Goal: Task Accomplishment & Management: Manage account settings

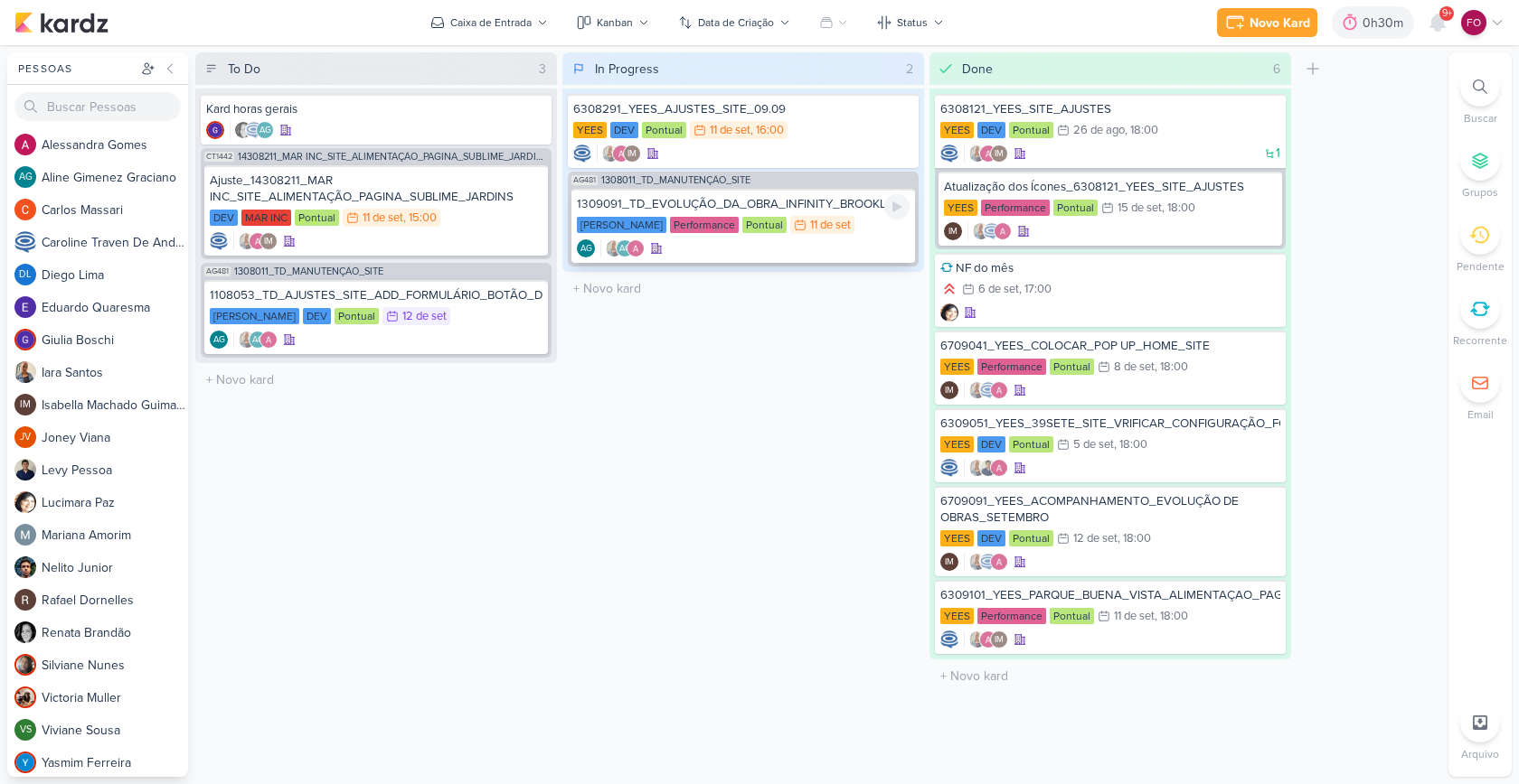
click at [872, 223] on div "Teixeira Duarte Performance Pontual 11/9 11 de set" at bounding box center [744, 226] width 332 height 20
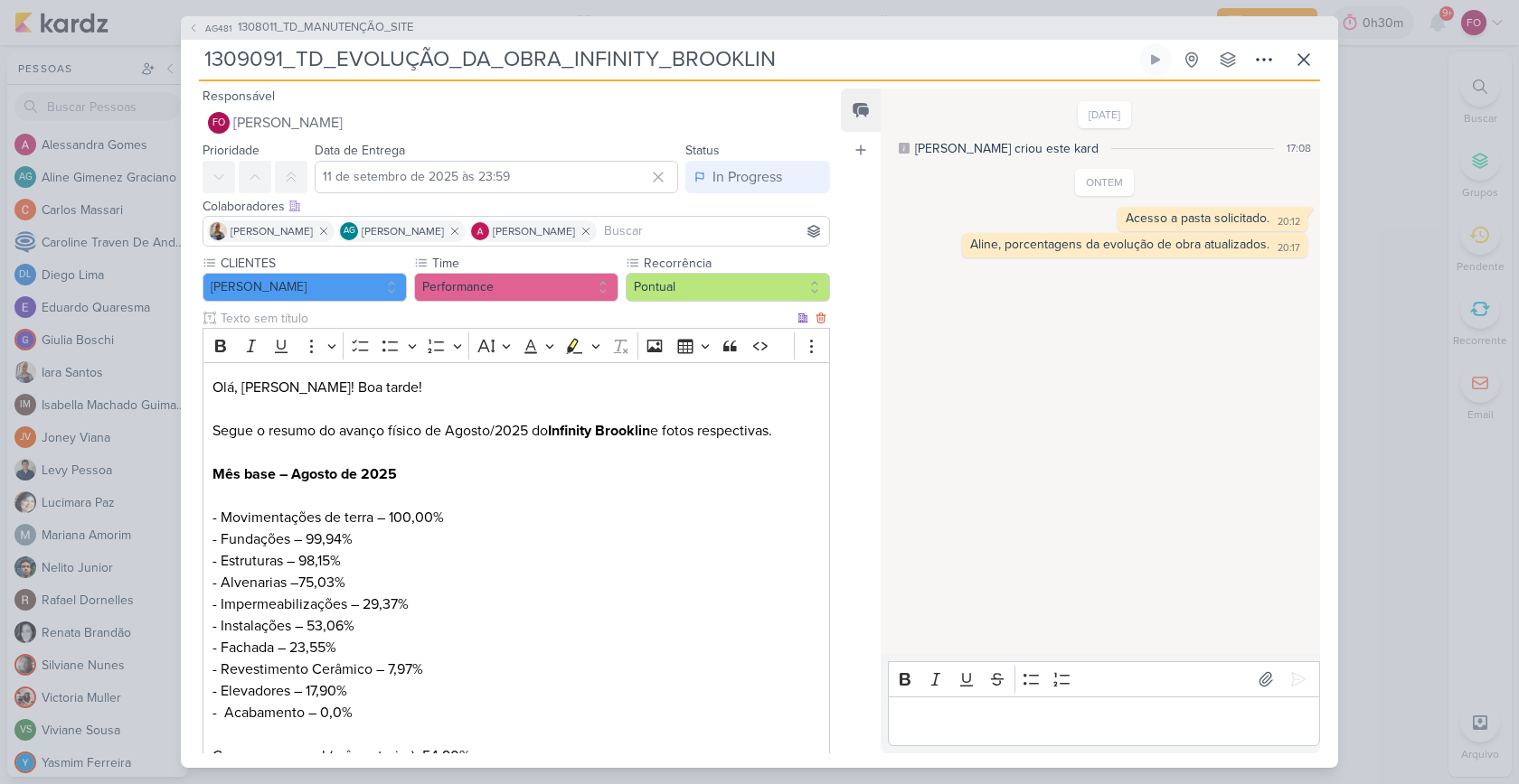
scroll to position [280, 0]
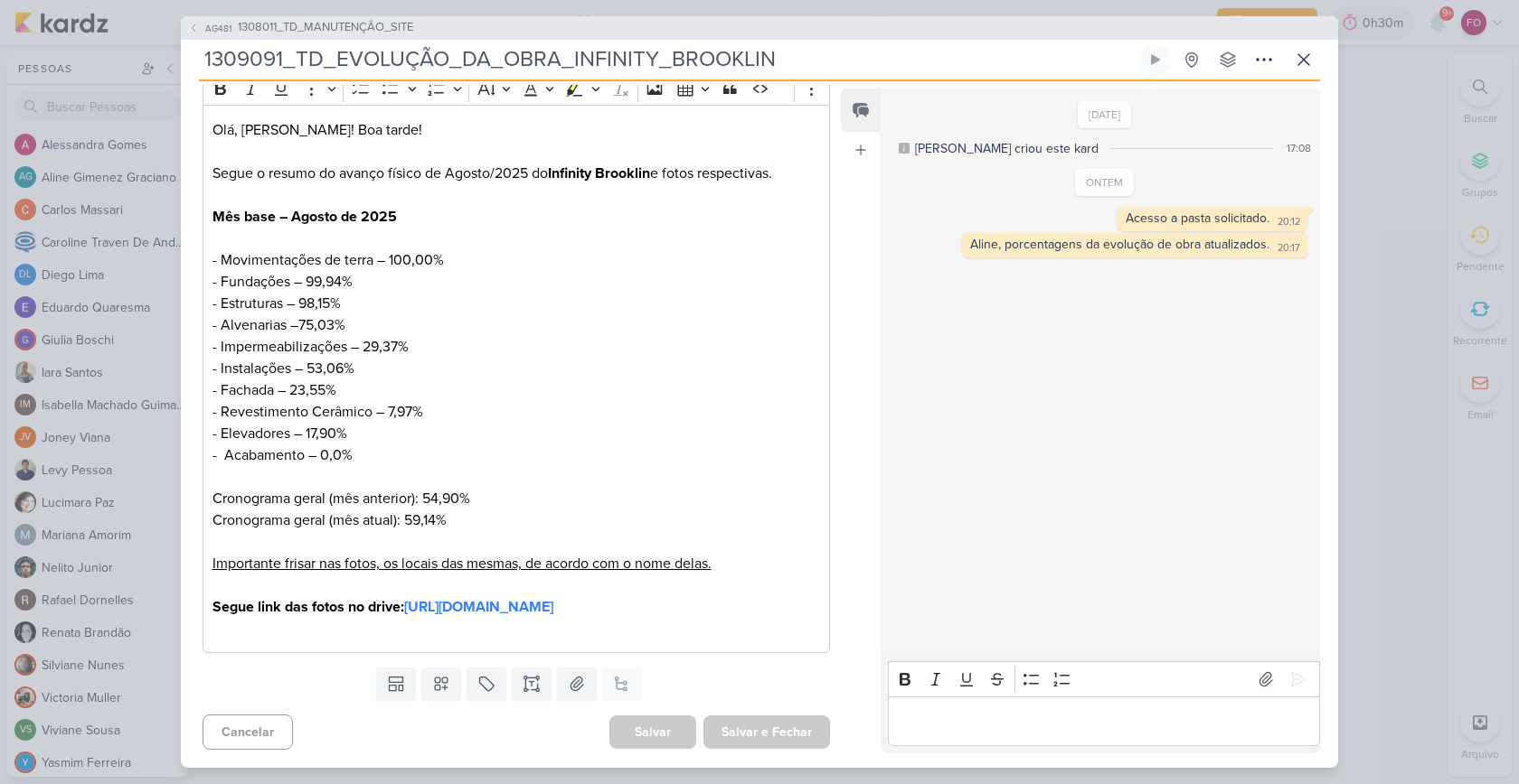
click at [952, 726] on p "Editor editing area: main" at bounding box center [1103, 721] width 413 height 22
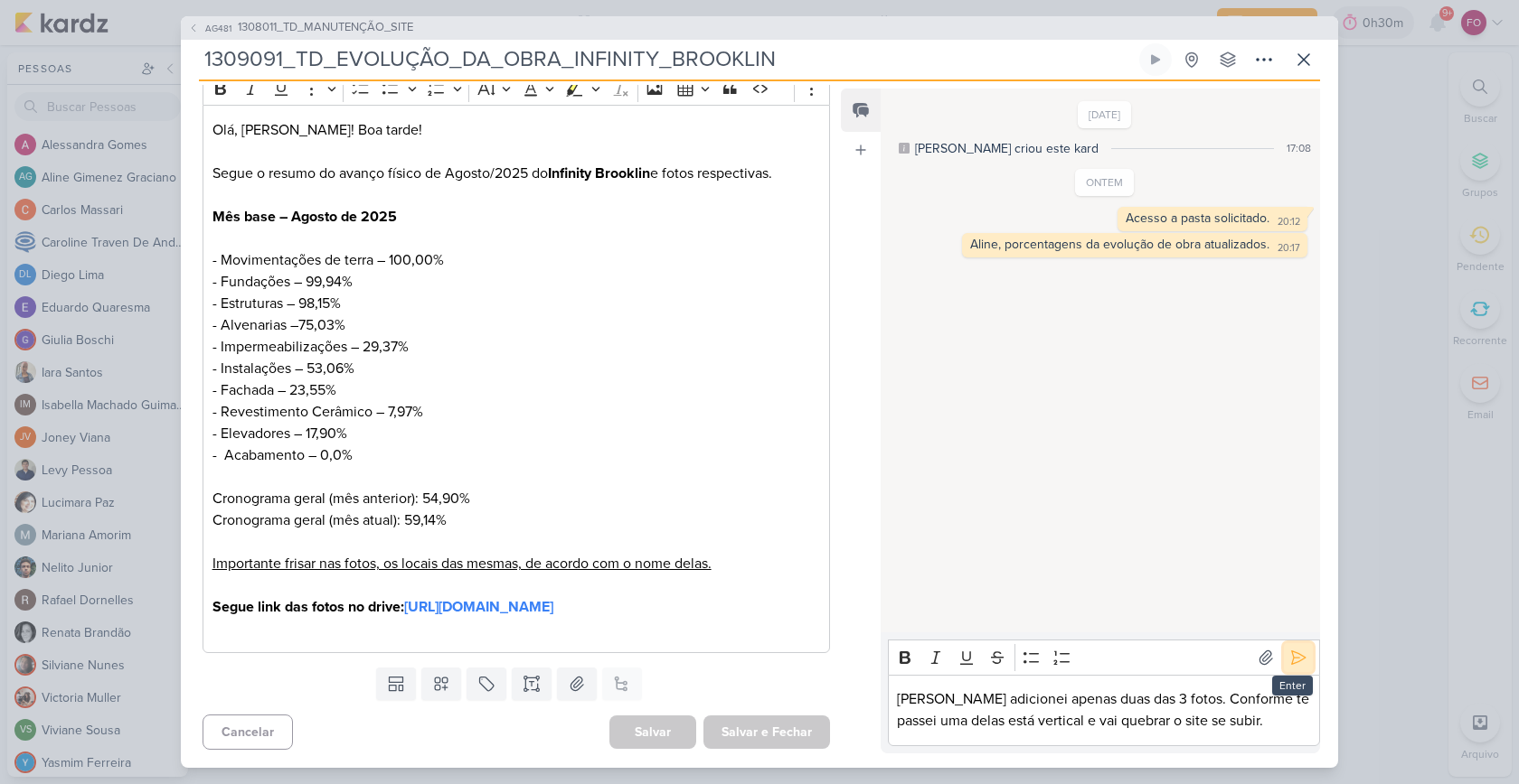
click at [1294, 654] on icon at bounding box center [1298, 658] width 18 height 18
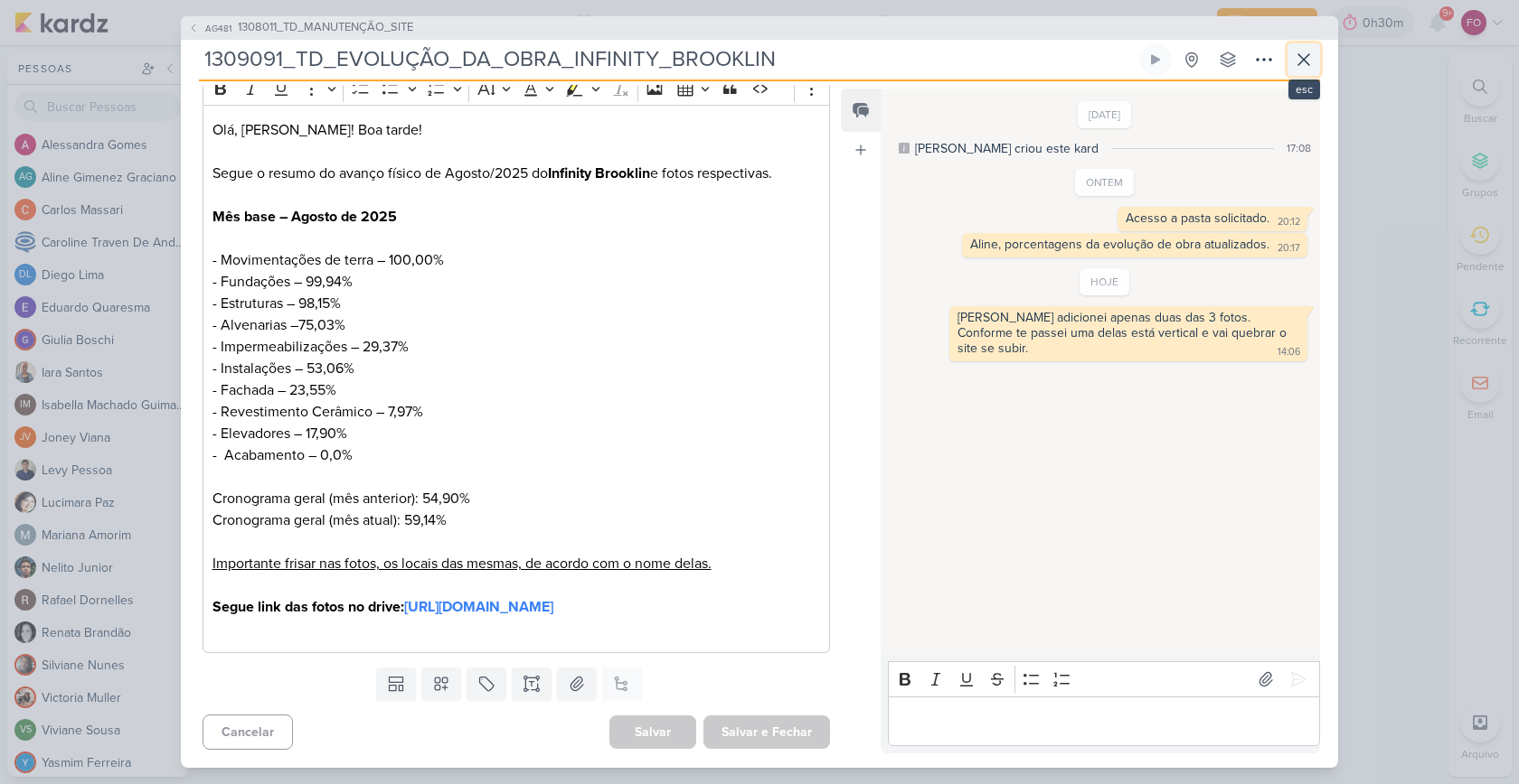
click at [1314, 63] on button at bounding box center [1303, 60] width 33 height 33
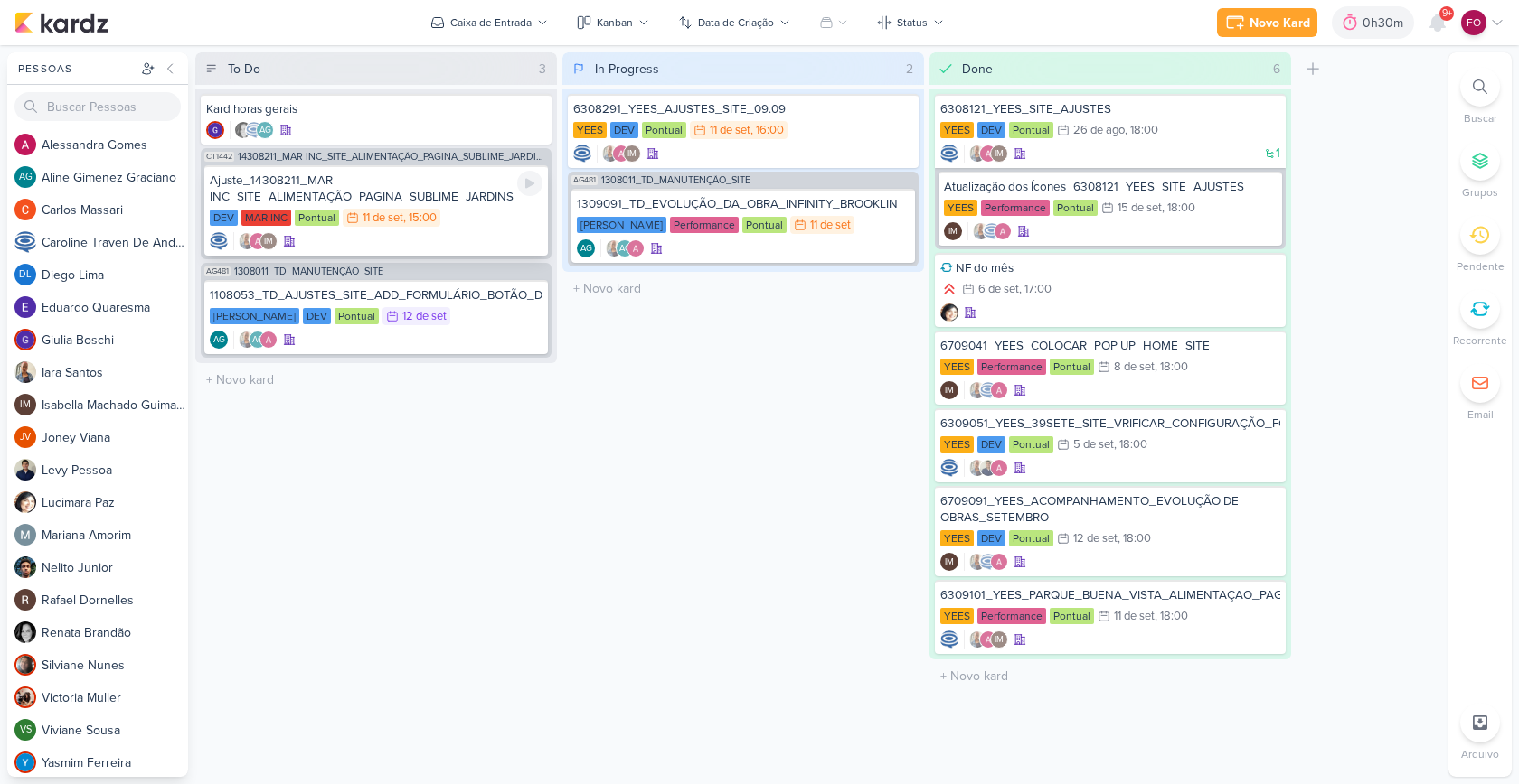
click at [466, 222] on div "DEV MAR INC Pontual 11/9 [DATE] 15:00" at bounding box center [376, 219] width 332 height 20
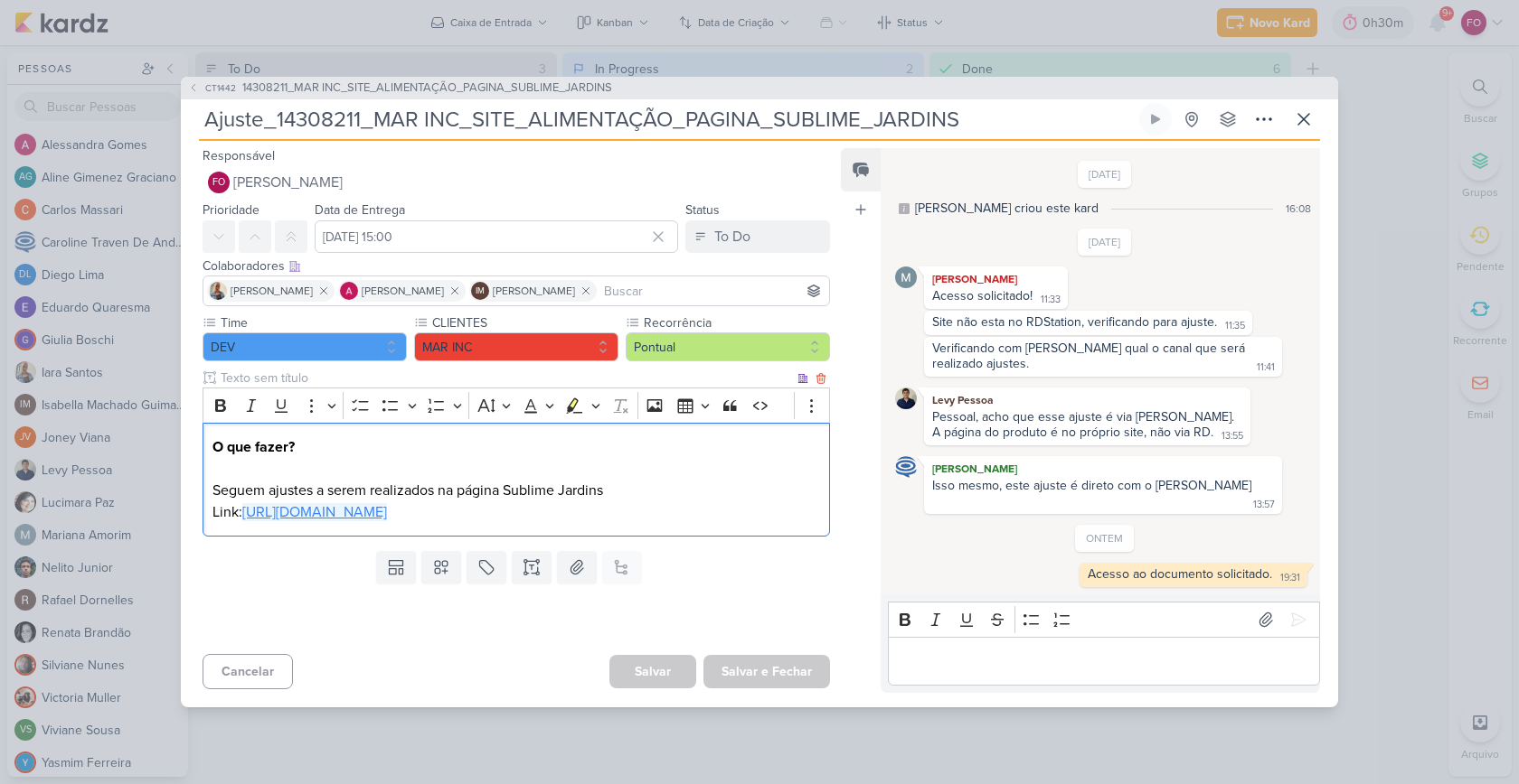
click at [387, 521] on link "[URL][DOMAIN_NAME]" at bounding box center [314, 512] width 144 height 18
click at [1307, 128] on icon at bounding box center [1304, 119] width 22 height 22
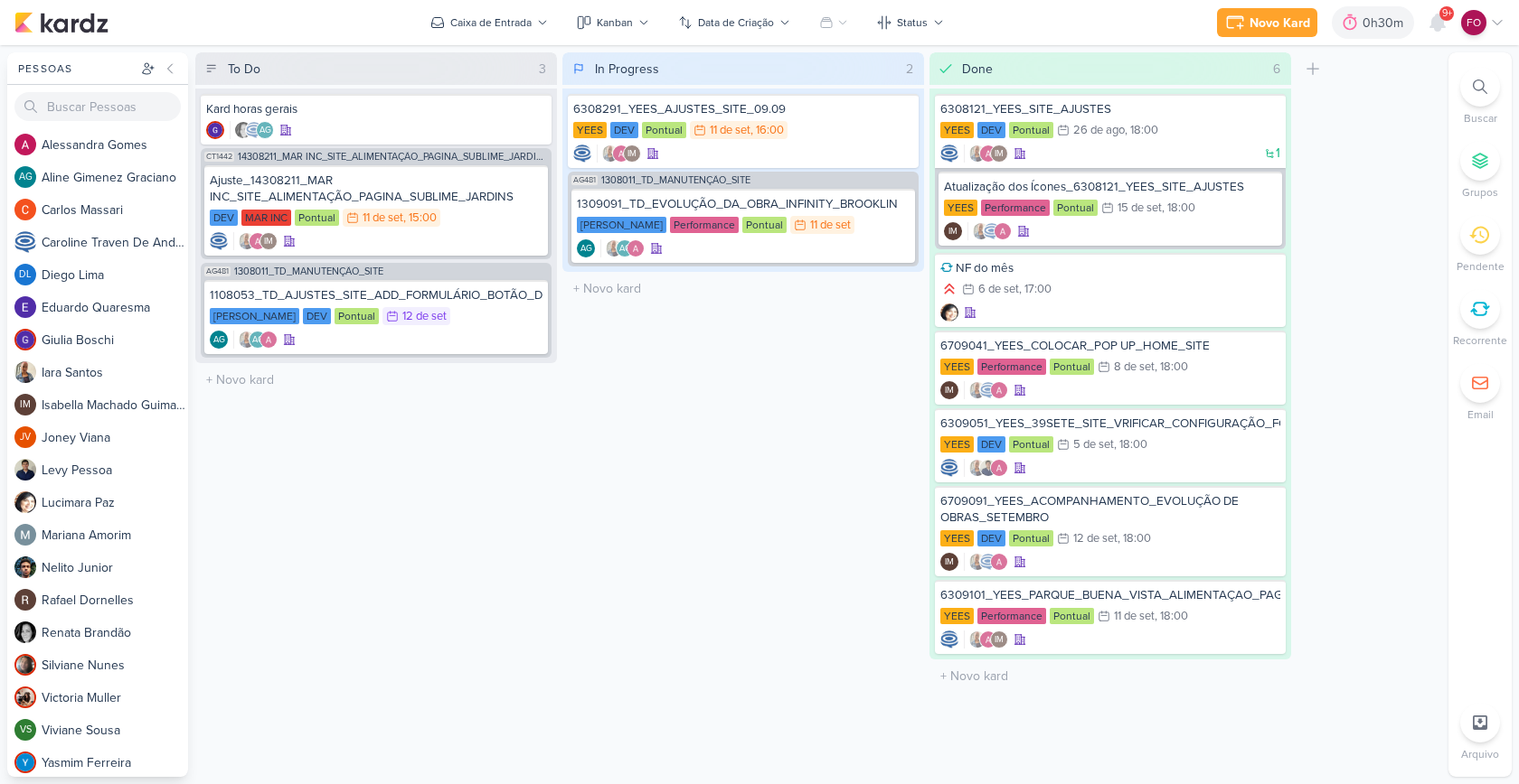
click at [730, 624] on div "In Progress 2 Mover Para Esquerda Mover Para Direita Deletar 6308291_YEES_AJUST…" at bounding box center [743, 415] width 361 height 724
click at [498, 220] on div "DEV MAR INC Pontual 11/9 [DATE] 15:00" at bounding box center [376, 219] width 332 height 20
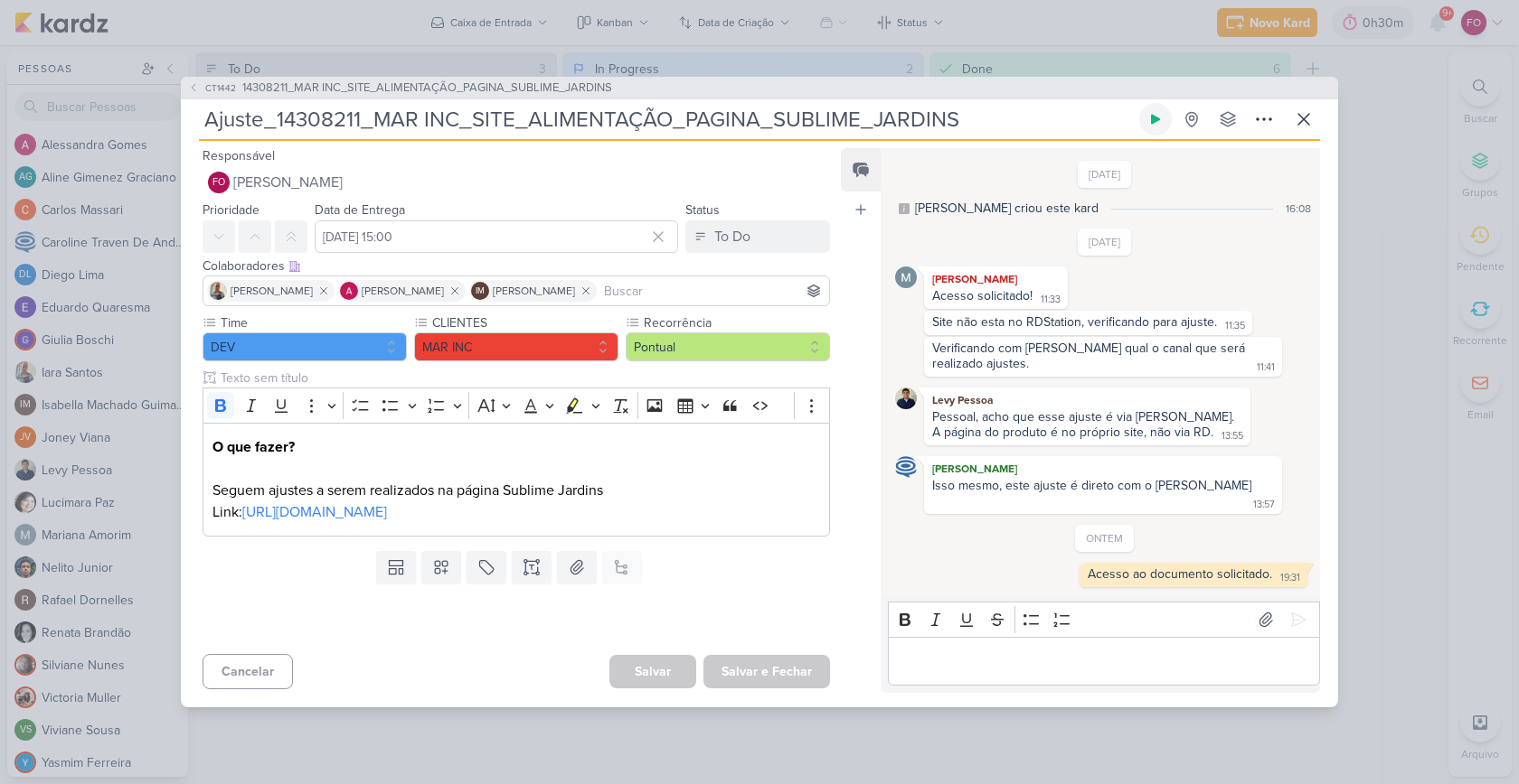
click at [1164, 127] on button at bounding box center [1156, 119] width 33 height 33
click at [1312, 127] on icon at bounding box center [1304, 119] width 22 height 22
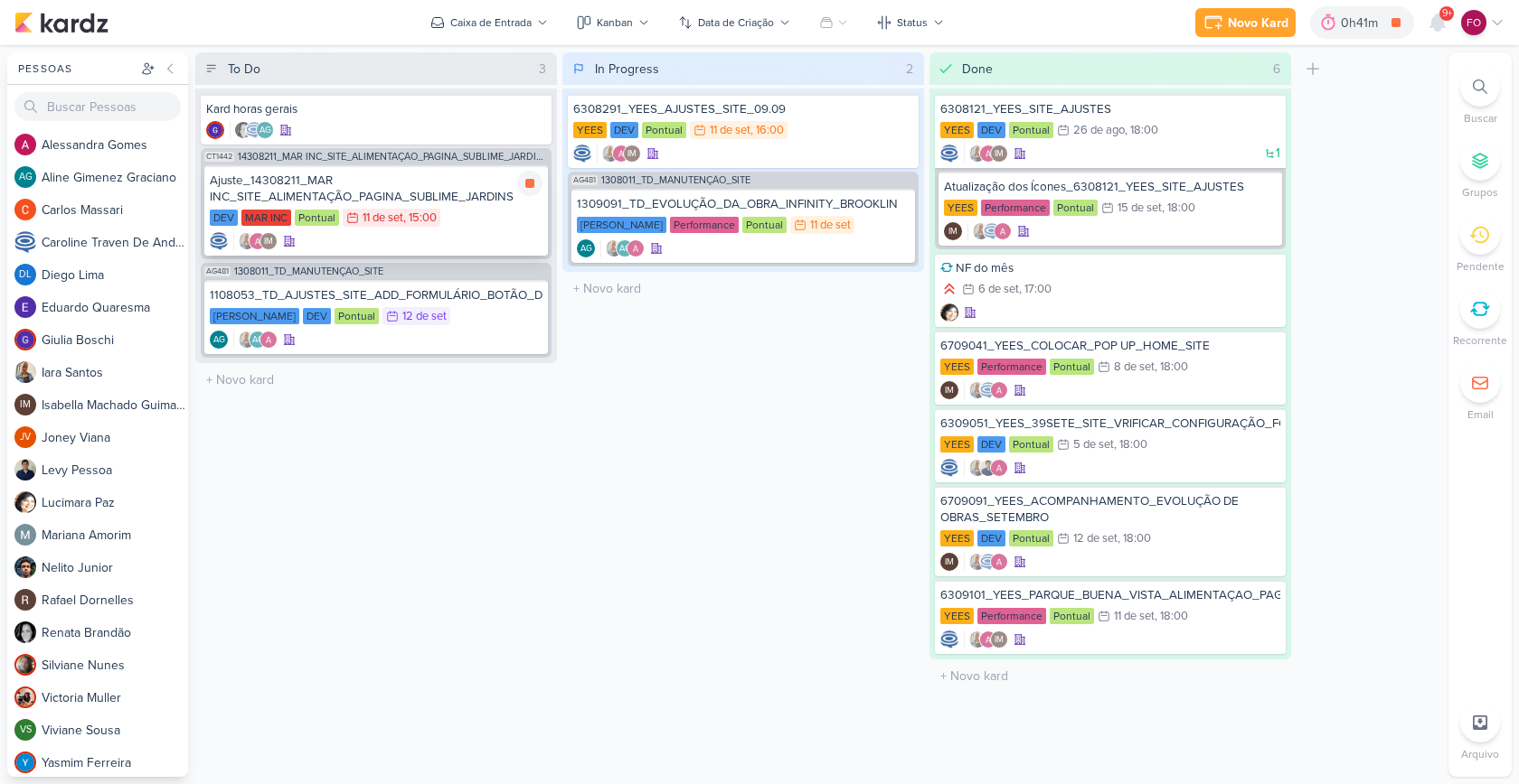
click at [474, 231] on div "Ajuste_14308211_MAR INC_SITE_ALIMENTAÇÃO_PAGINA_SUBLIME_JARDINS DEV MAR INC Pon…" at bounding box center [375, 210] width 343 height 91
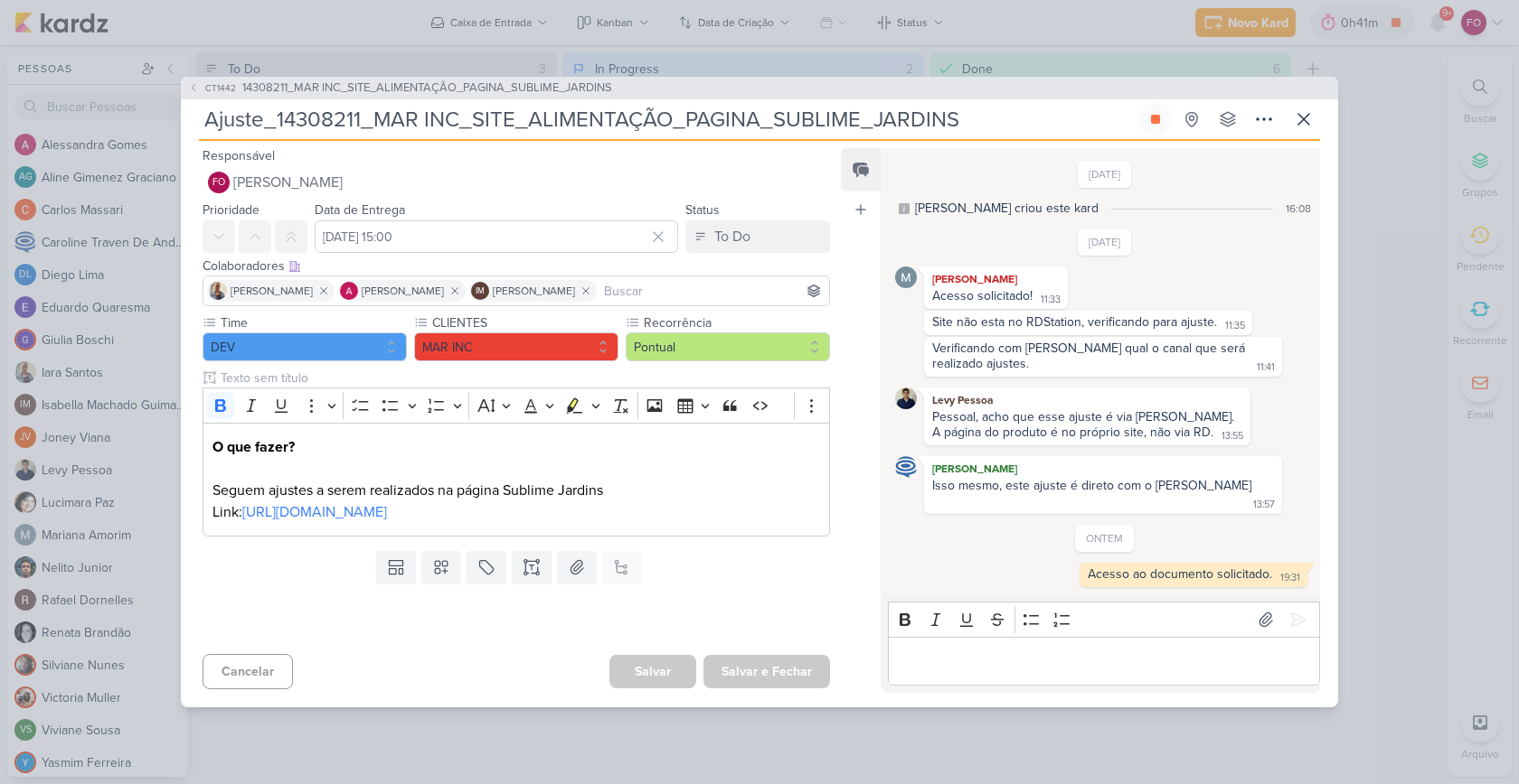
click at [972, 651] on p "Editor editing area: main" at bounding box center [1103, 662] width 413 height 22
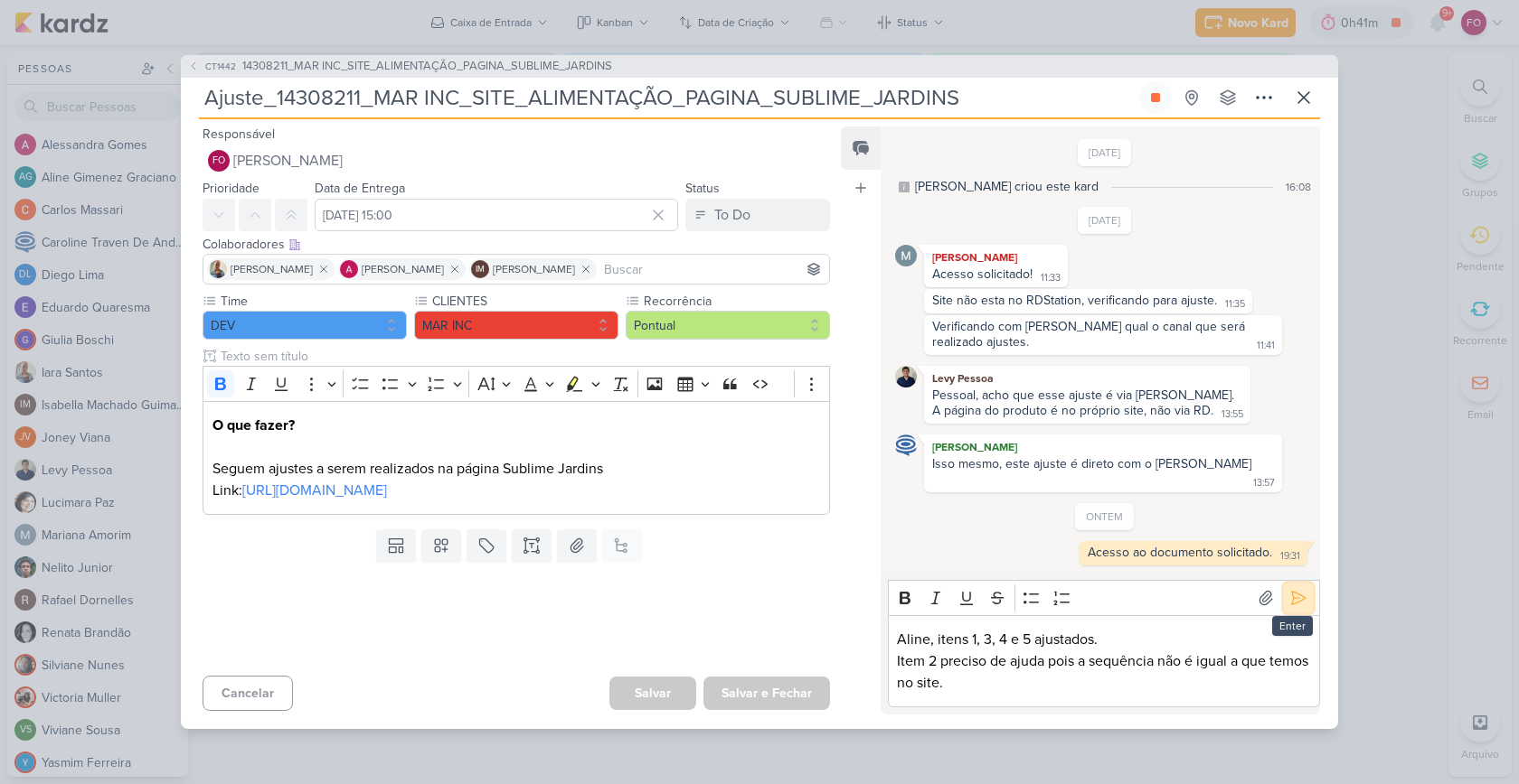
click at [1290, 591] on icon at bounding box center [1298, 598] width 18 height 18
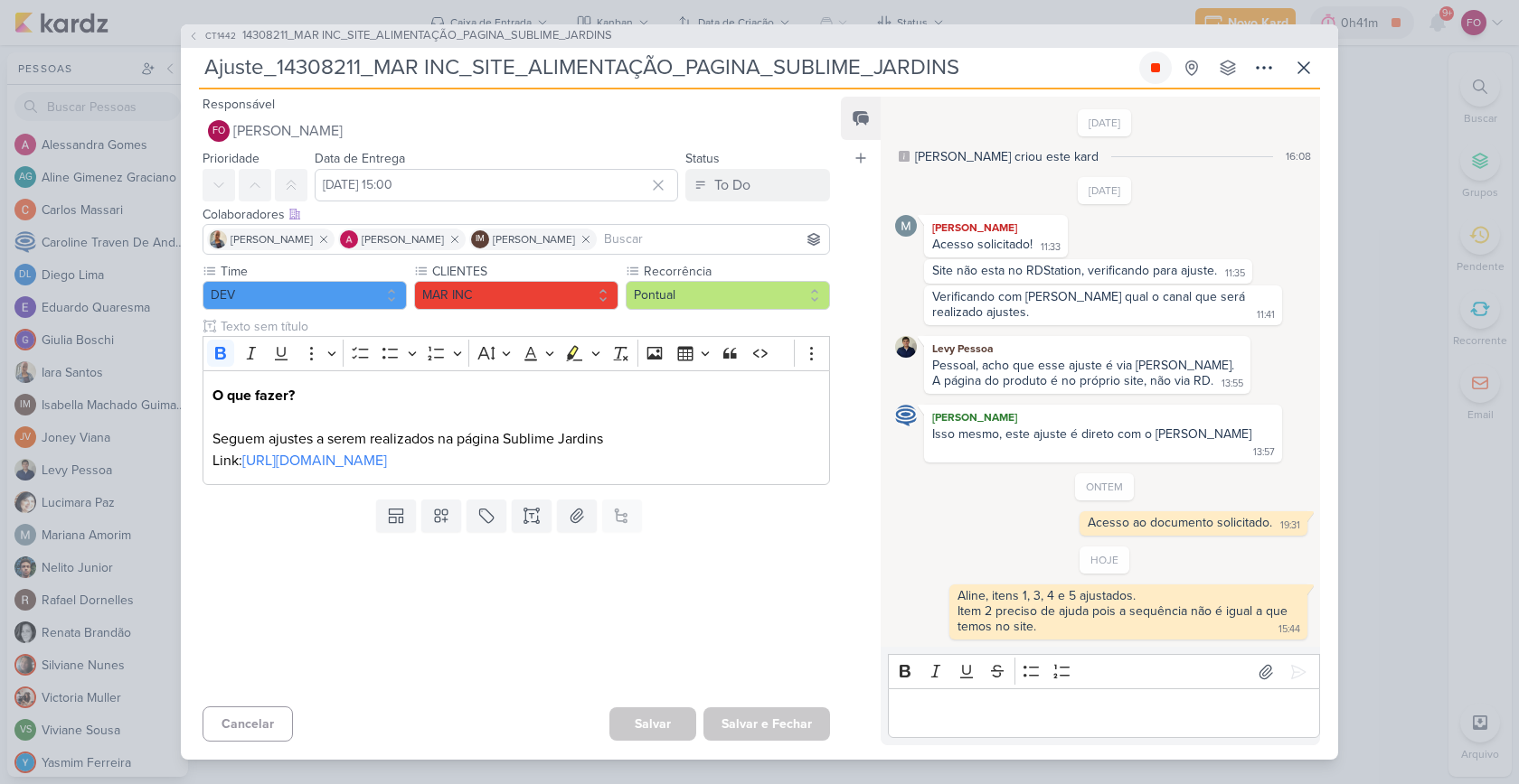
click at [1157, 73] on icon at bounding box center [1155, 68] width 9 height 9
click at [761, 195] on button "To Do" at bounding box center [758, 185] width 144 height 33
click at [751, 266] on div "In Progress" at bounding box center [733, 256] width 64 height 19
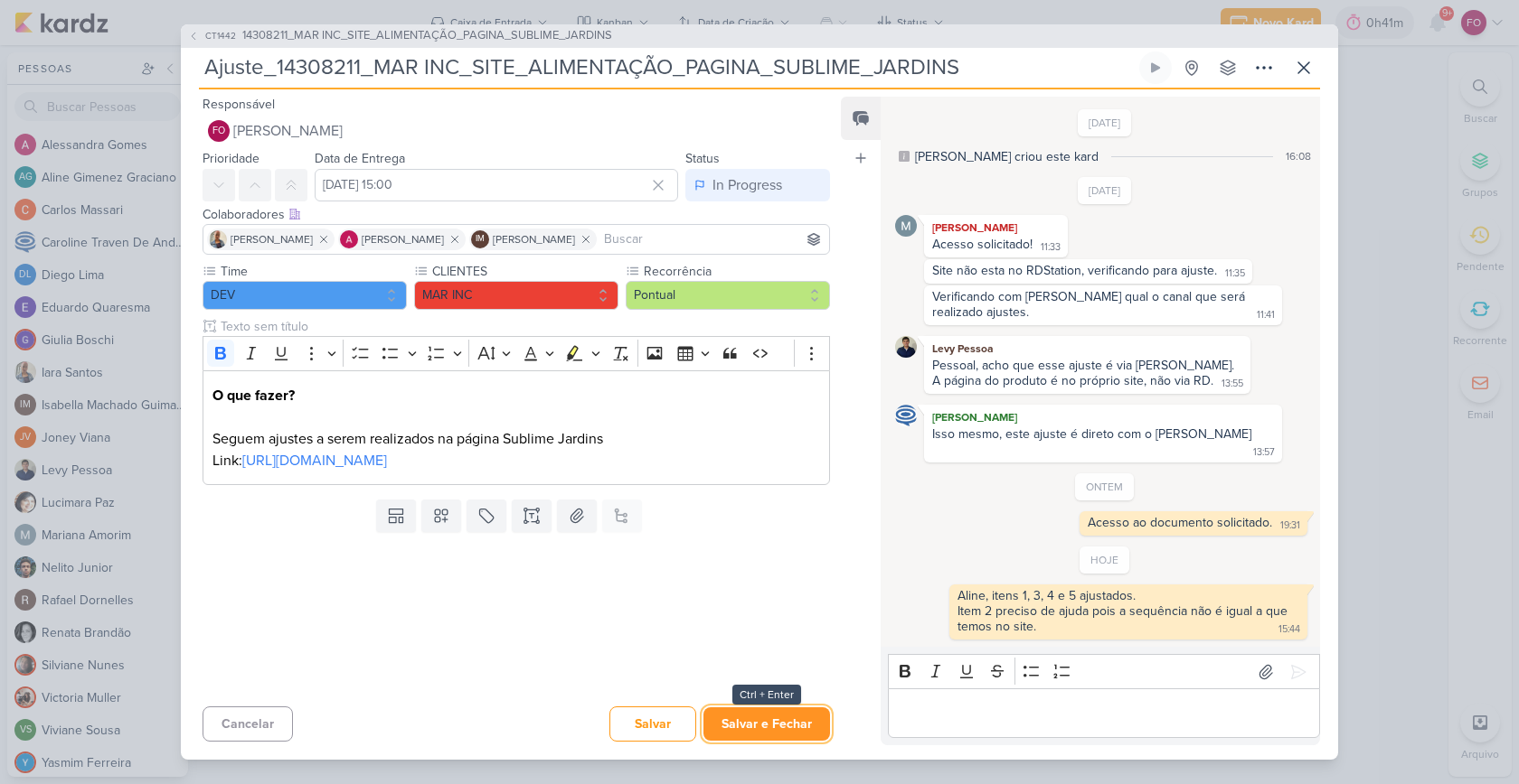
click at [769, 712] on button "Salvar e Fechar" at bounding box center [766, 724] width 126 height 34
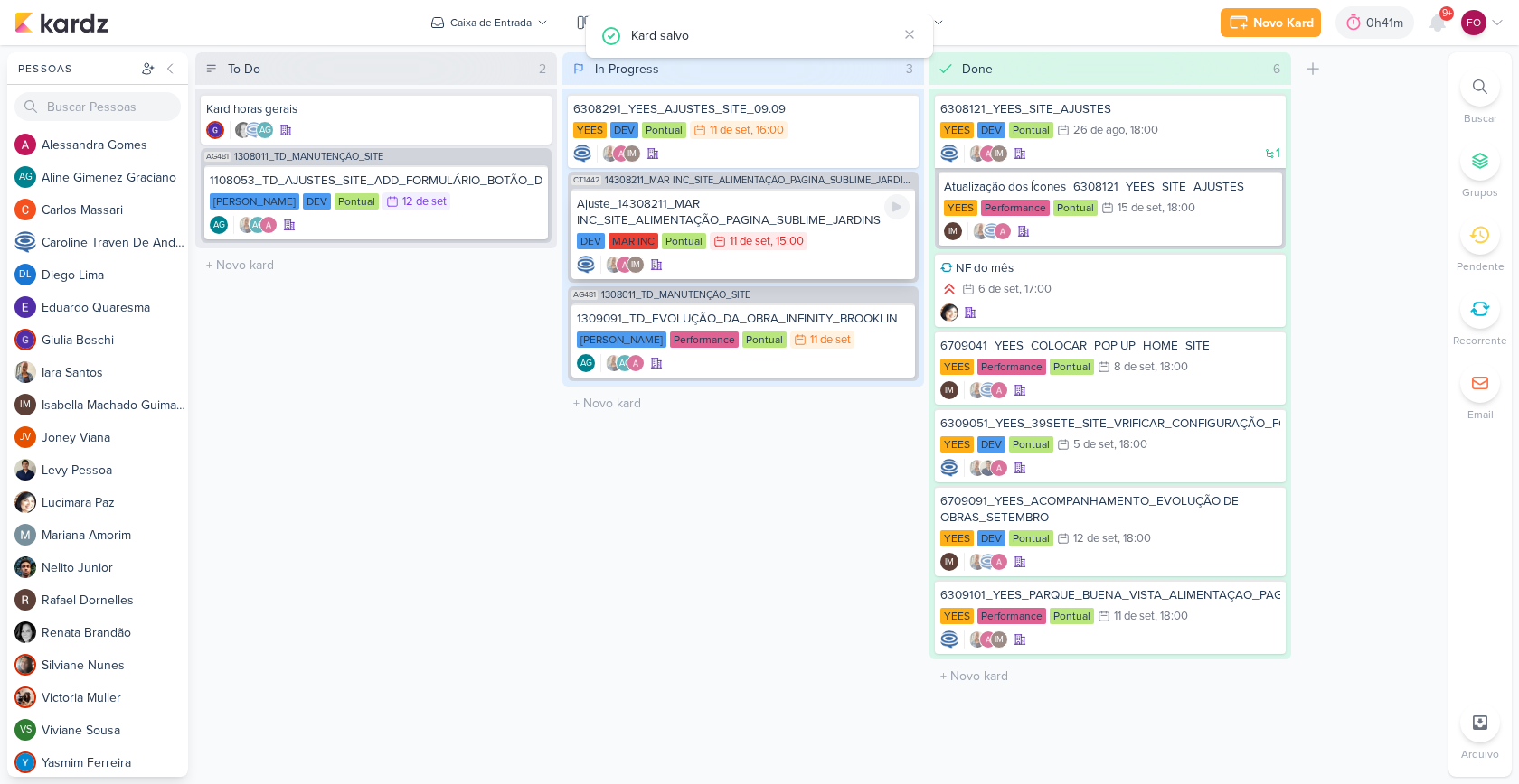
click at [849, 245] on div "DEV MAR INC Pontual 11/9 [DATE] 15:00" at bounding box center [744, 242] width 332 height 20
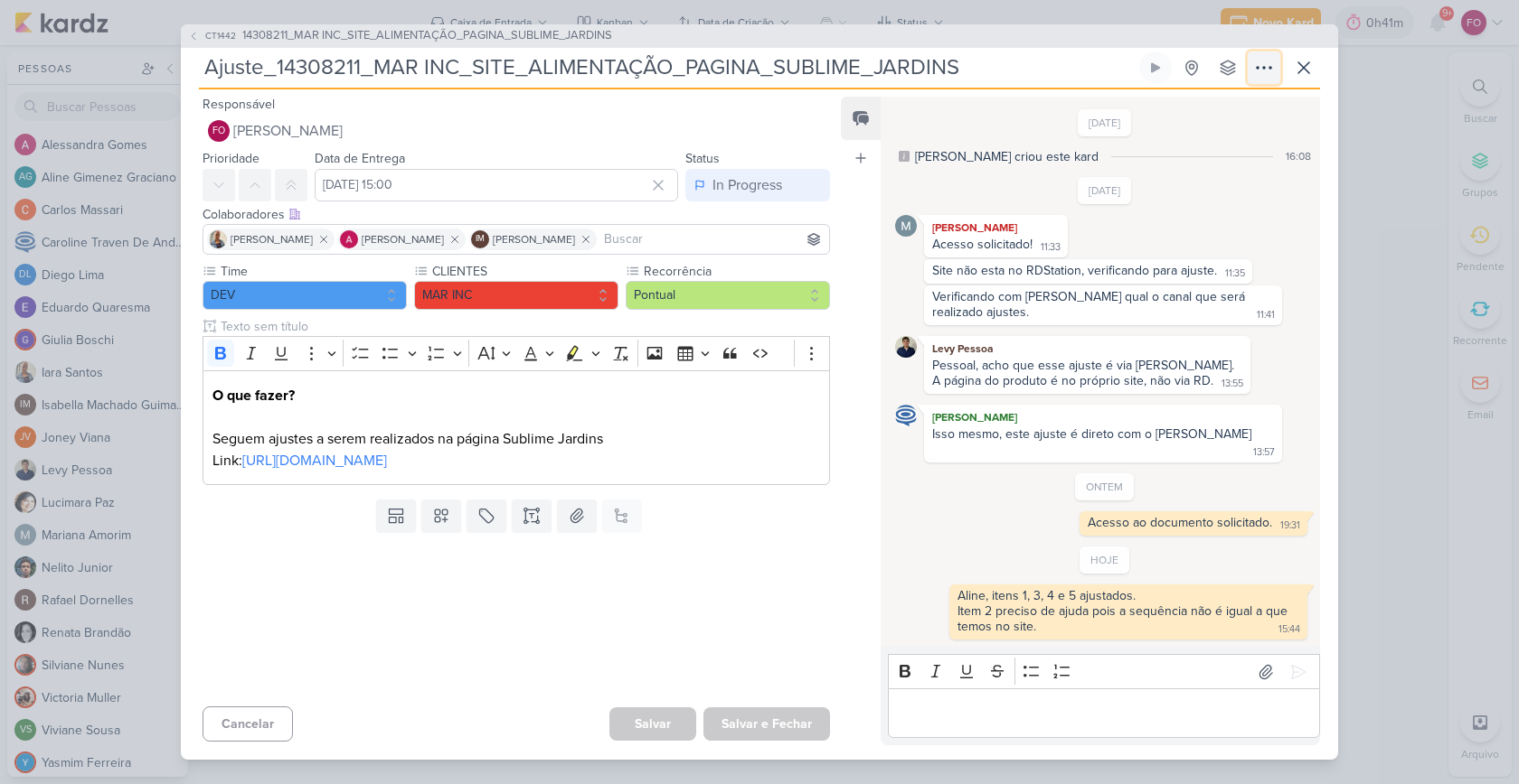
click at [1257, 69] on icon at bounding box center [1264, 68] width 15 height 2
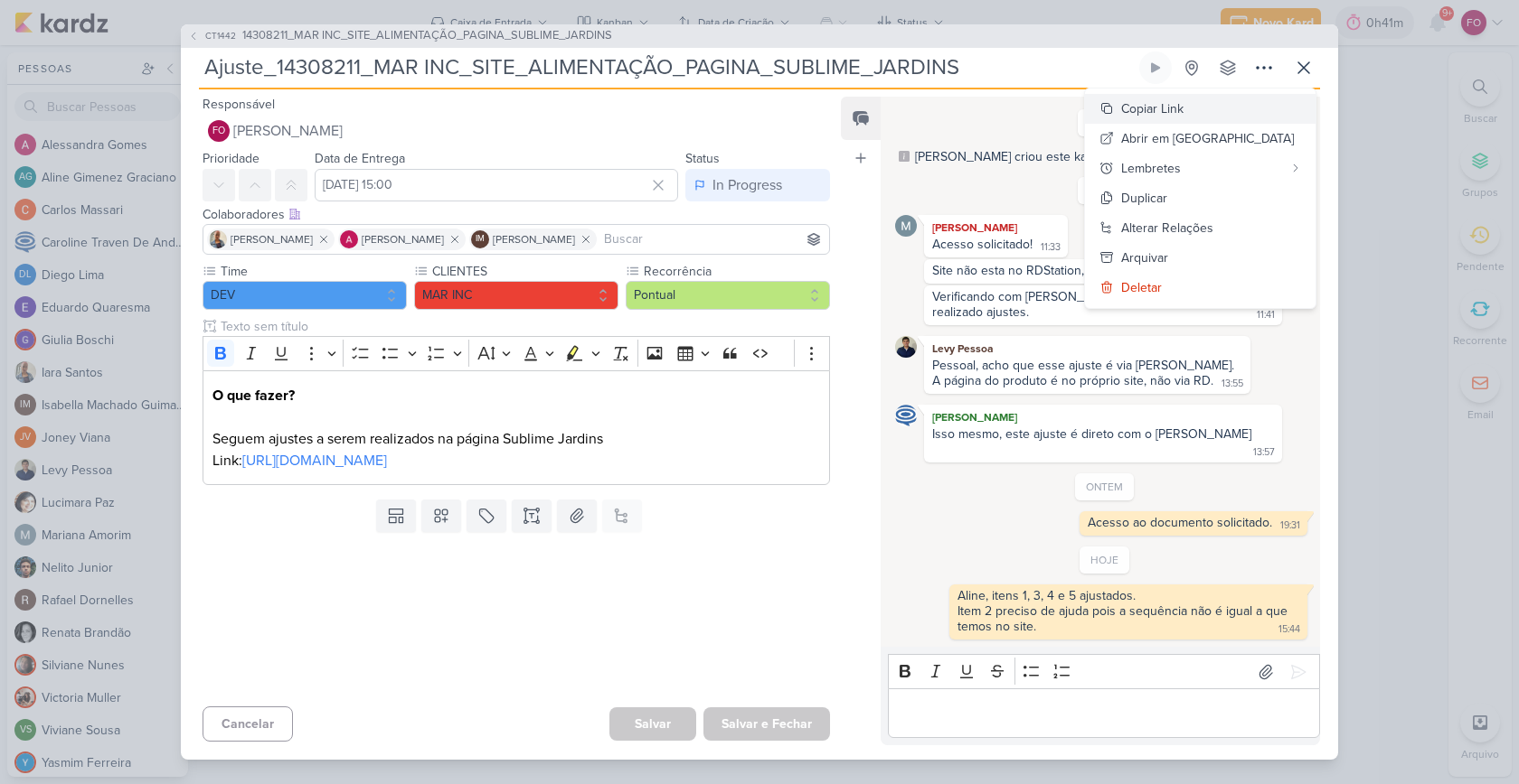
click at [1184, 111] on div "Copiar Link" at bounding box center [1152, 108] width 63 height 19
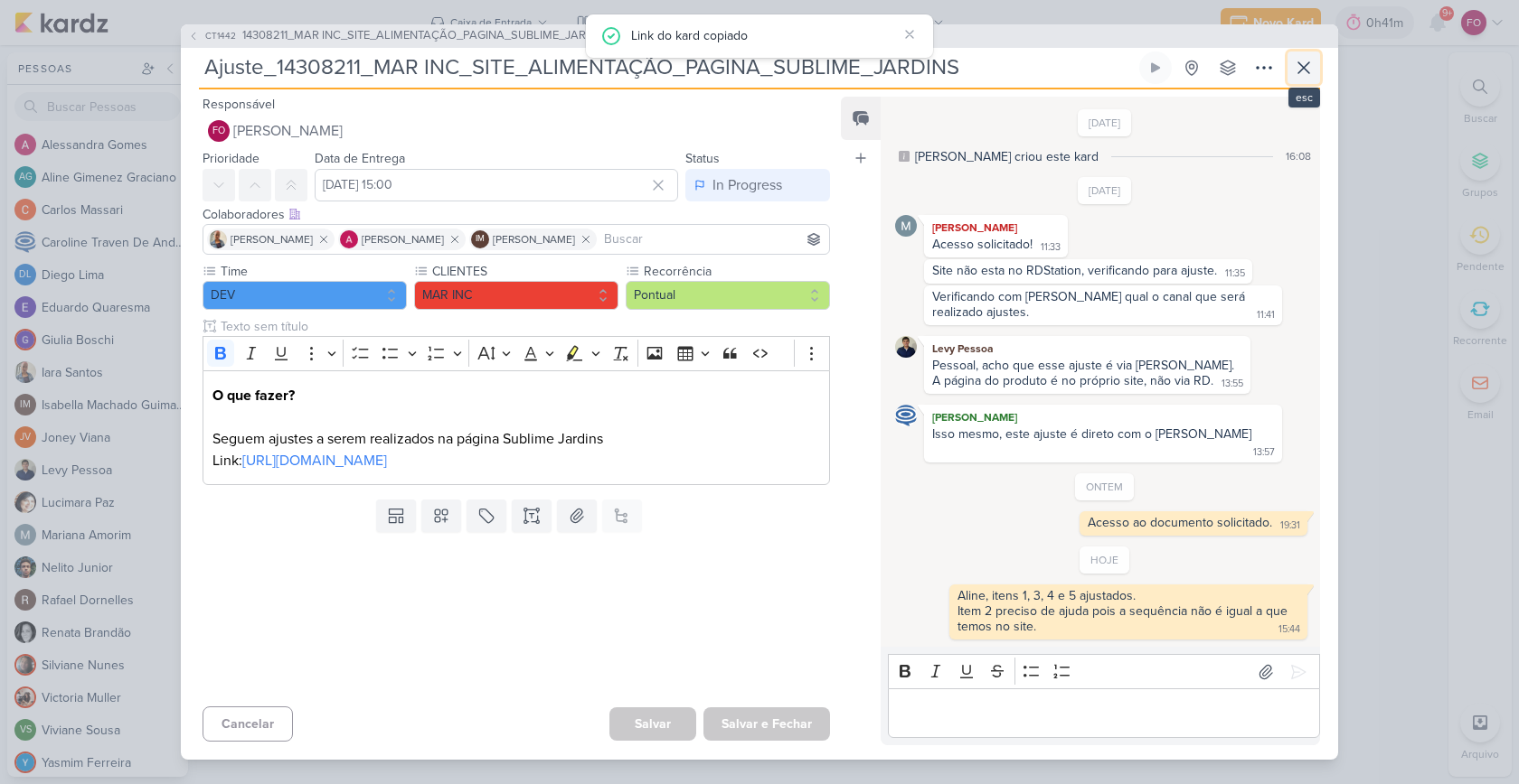
click at [1301, 79] on icon at bounding box center [1304, 68] width 22 height 22
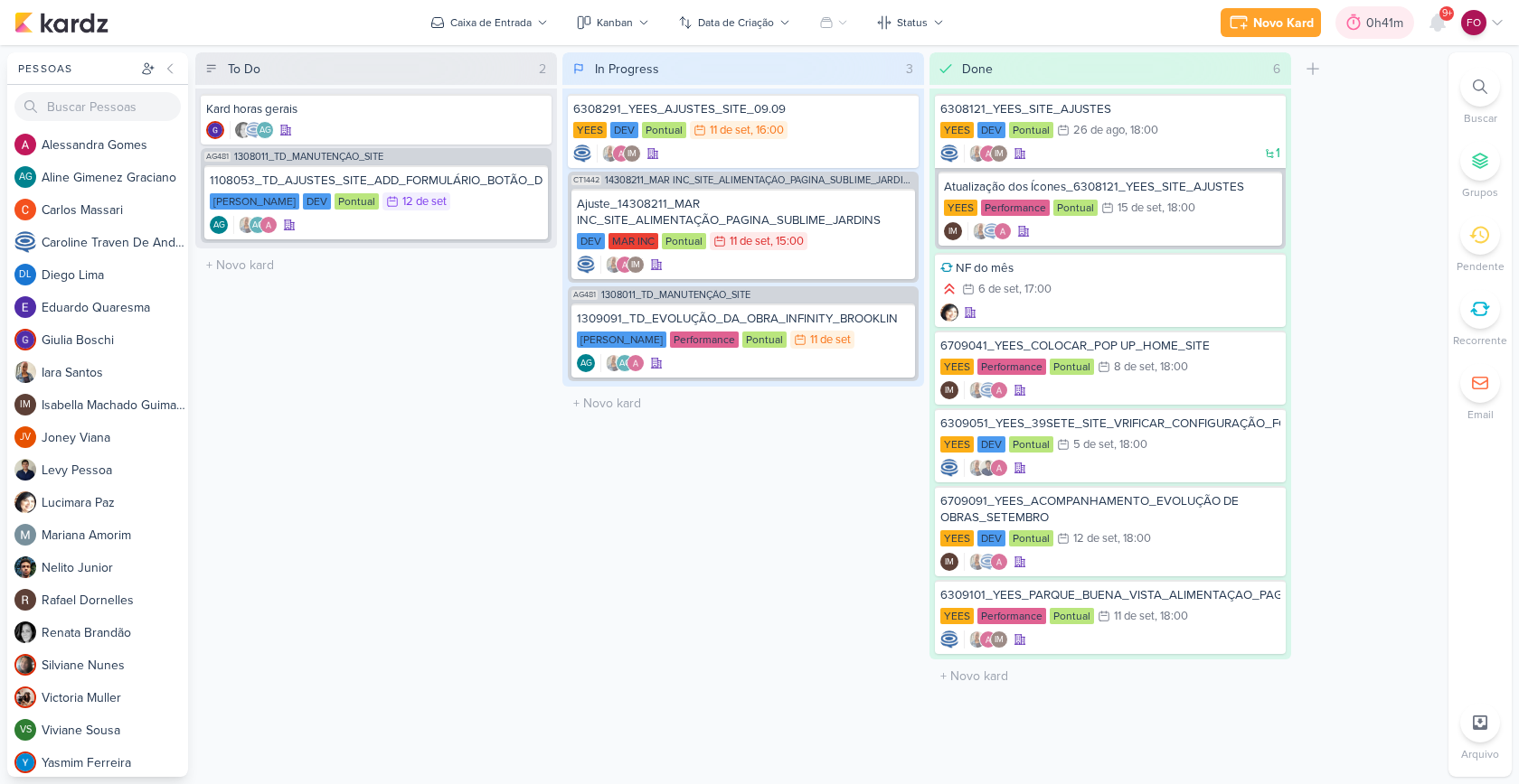
click at [1384, 16] on div "0h41m" at bounding box center [1388, 23] width 43 height 19
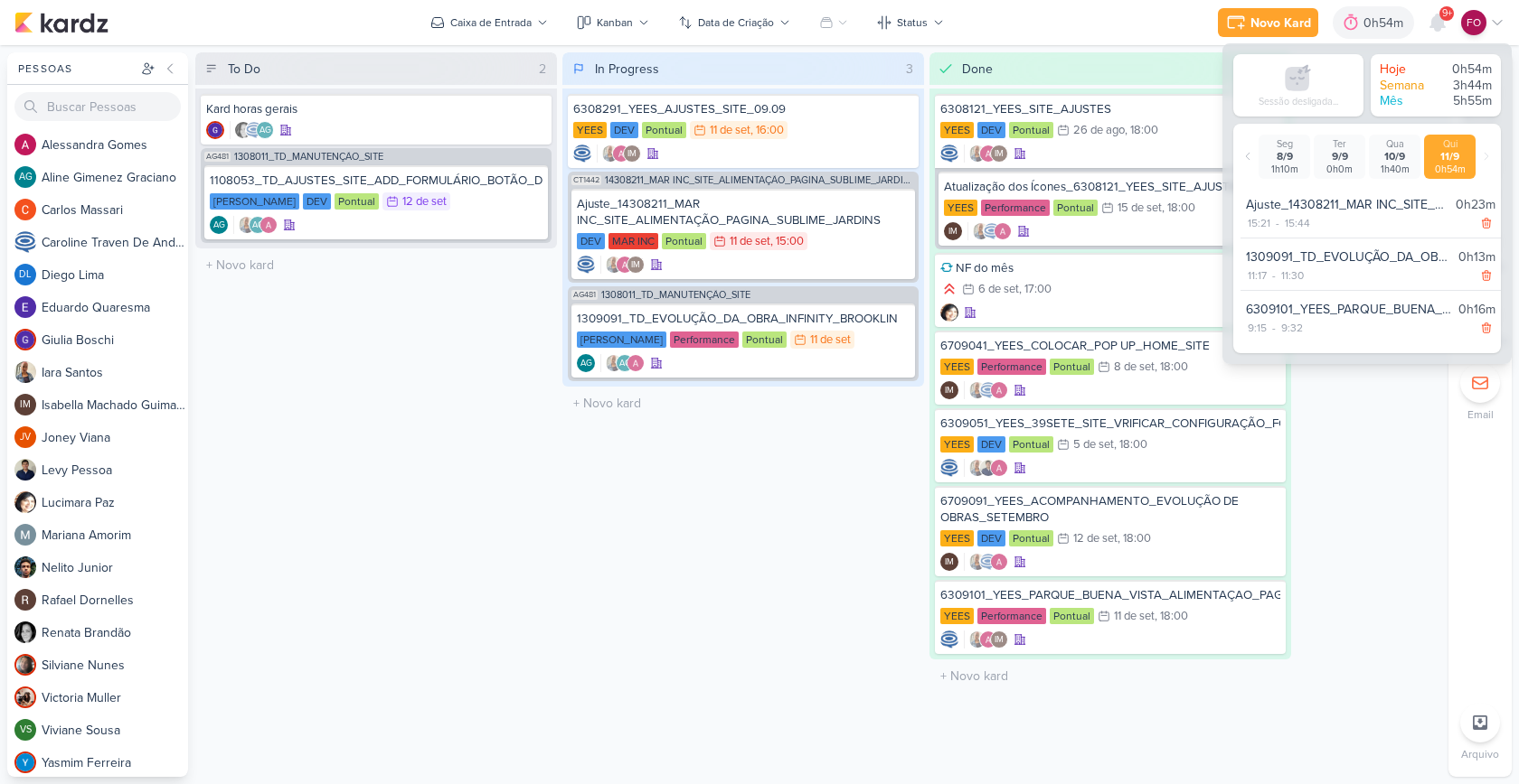
click at [1379, 445] on div "To Do 2 Mover Para Esquerda Mover Para Direita [GEOGRAPHIC_DATA] Kard horas ger…" at bounding box center [818, 415] width 1246 height 724
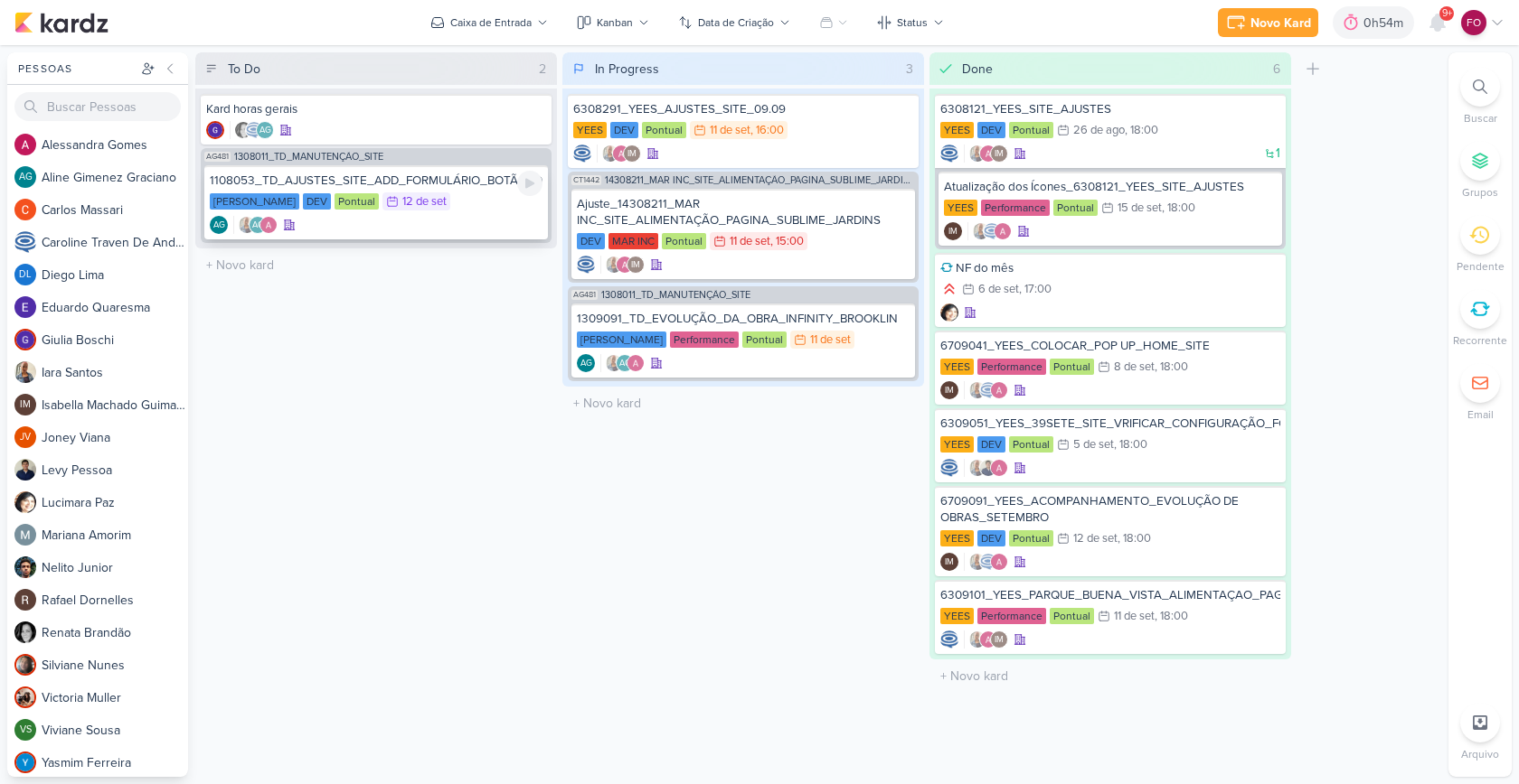
click at [473, 204] on div "[PERSON_NAME] DEV Pontual 12/9 [DATE]" at bounding box center [376, 202] width 332 height 20
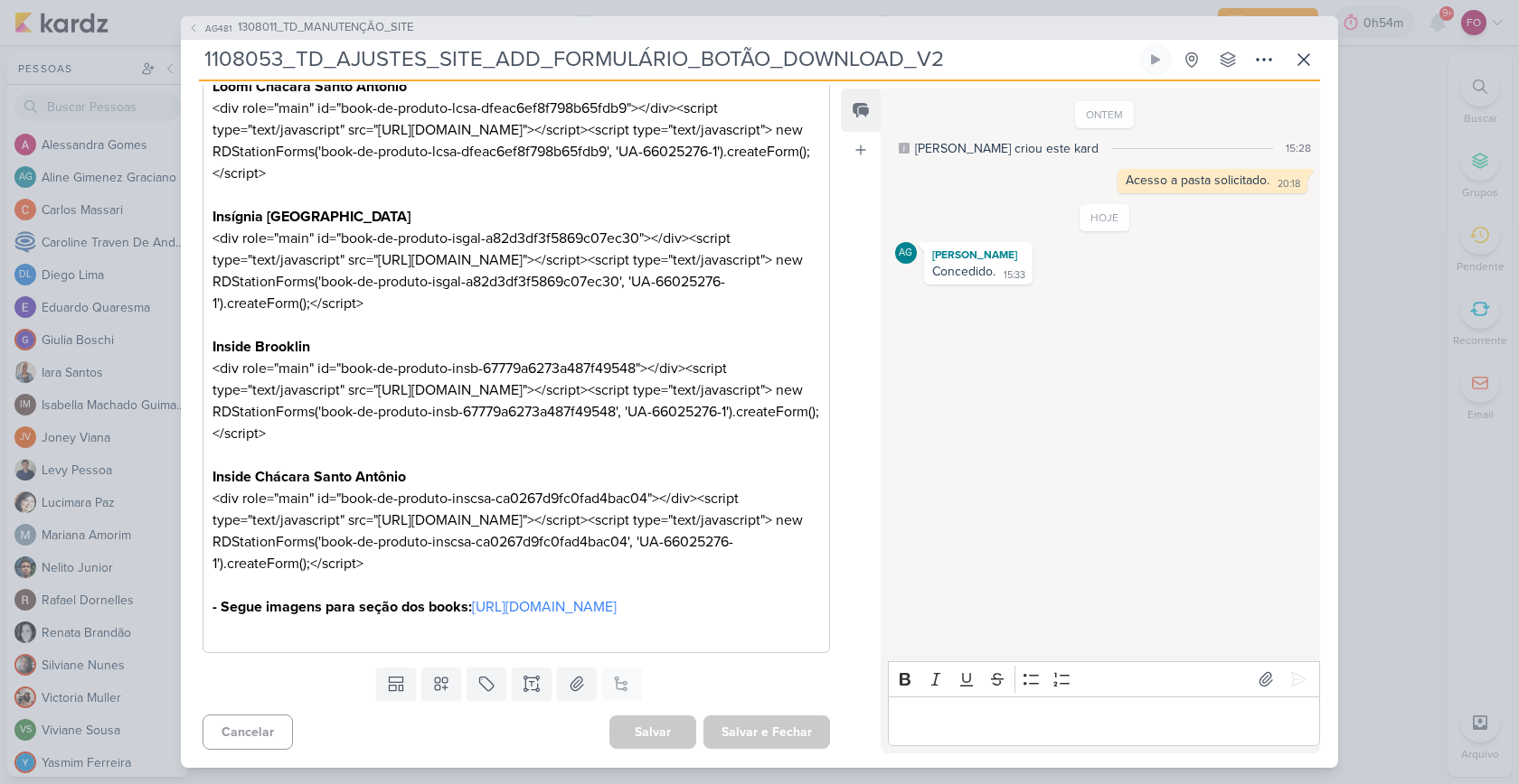
scroll to position [496, 0]
click at [497, 613] on link "[URL][DOMAIN_NAME]" at bounding box center [543, 607] width 144 height 18
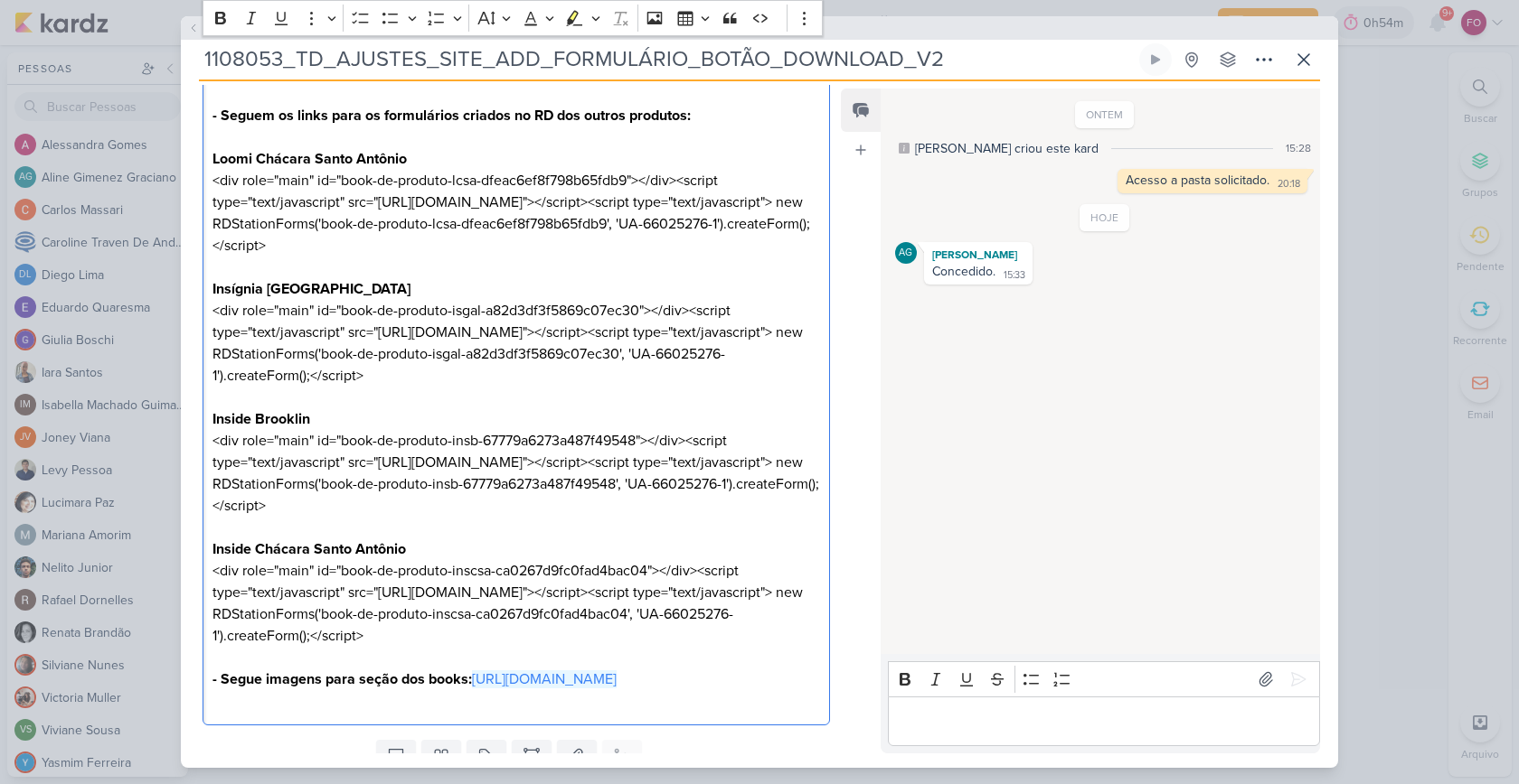
scroll to position [208, 0]
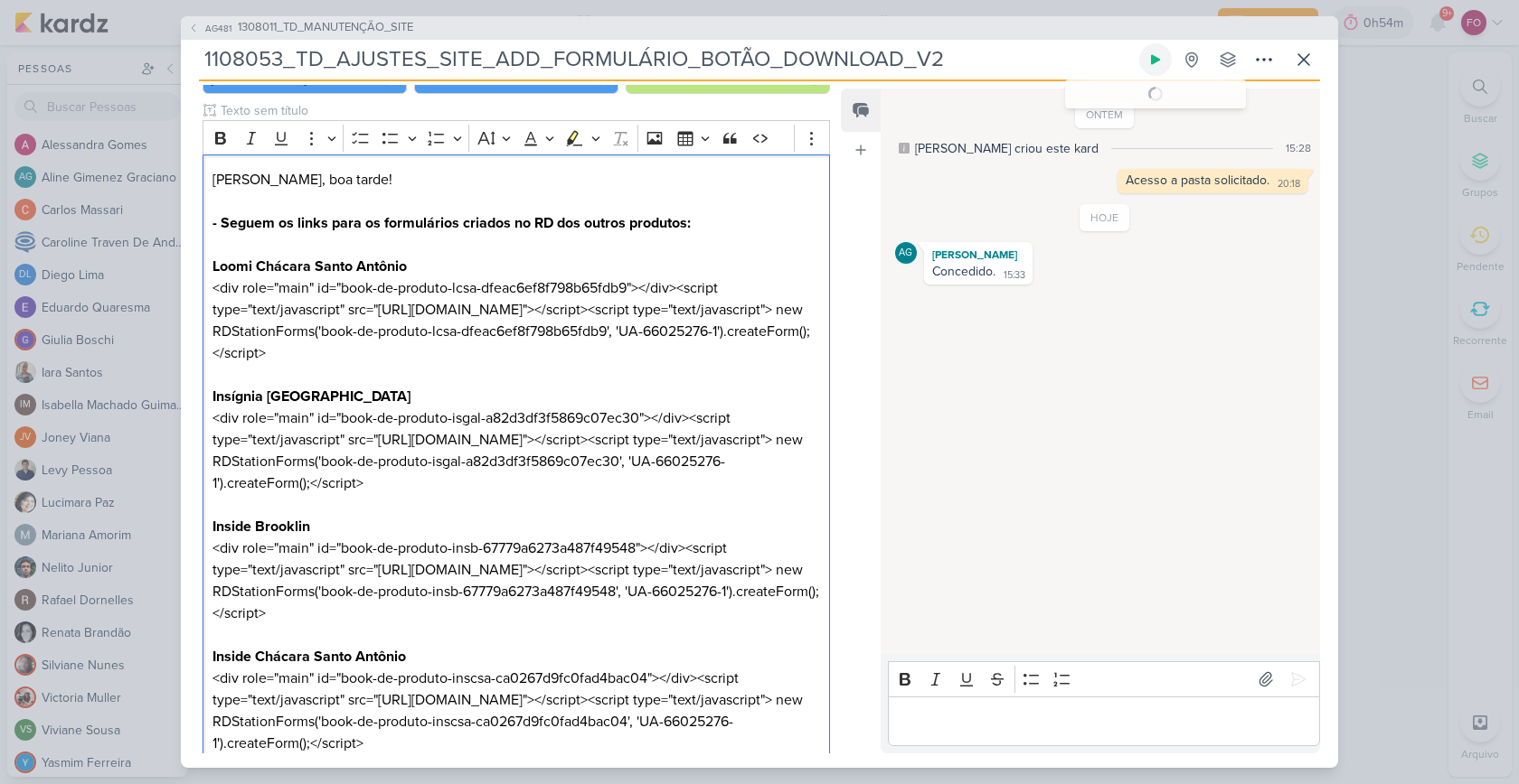
click at [1149, 50] on button at bounding box center [1156, 60] width 33 height 33
drag, startPoint x: 208, startPoint y: 286, endPoint x: 361, endPoint y: 376, distance: 177.5
click at [361, 376] on div "[PERSON_NAME], boa tarde! - Seguem os links para os formulários criados no RD d…" at bounding box center [516, 493] width 627 height 679
copy p "<div role="main" id="book-de-produto-lcsa-dfeac6ef8f798b65fdb9"></div><script t…"
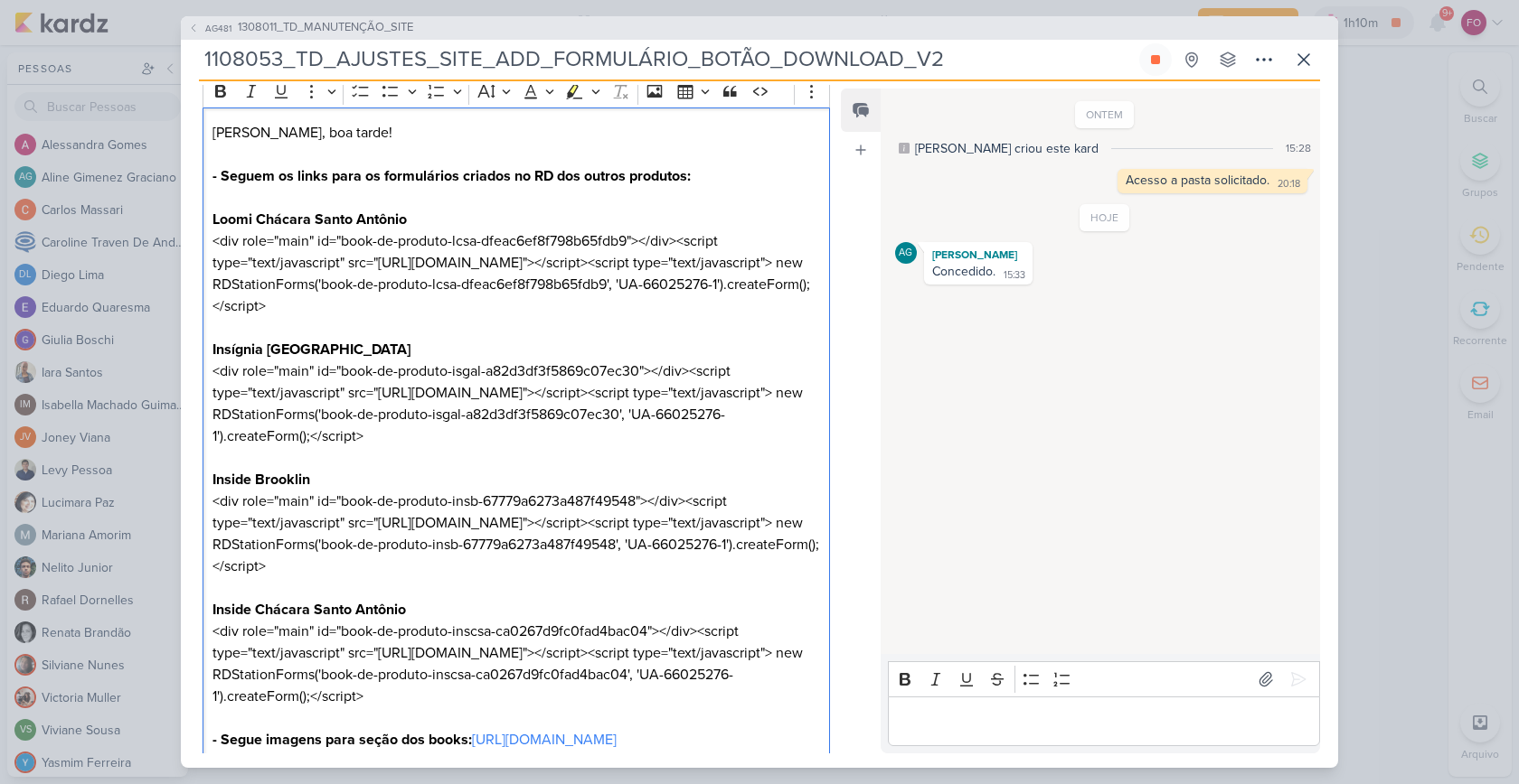
scroll to position [267, 0]
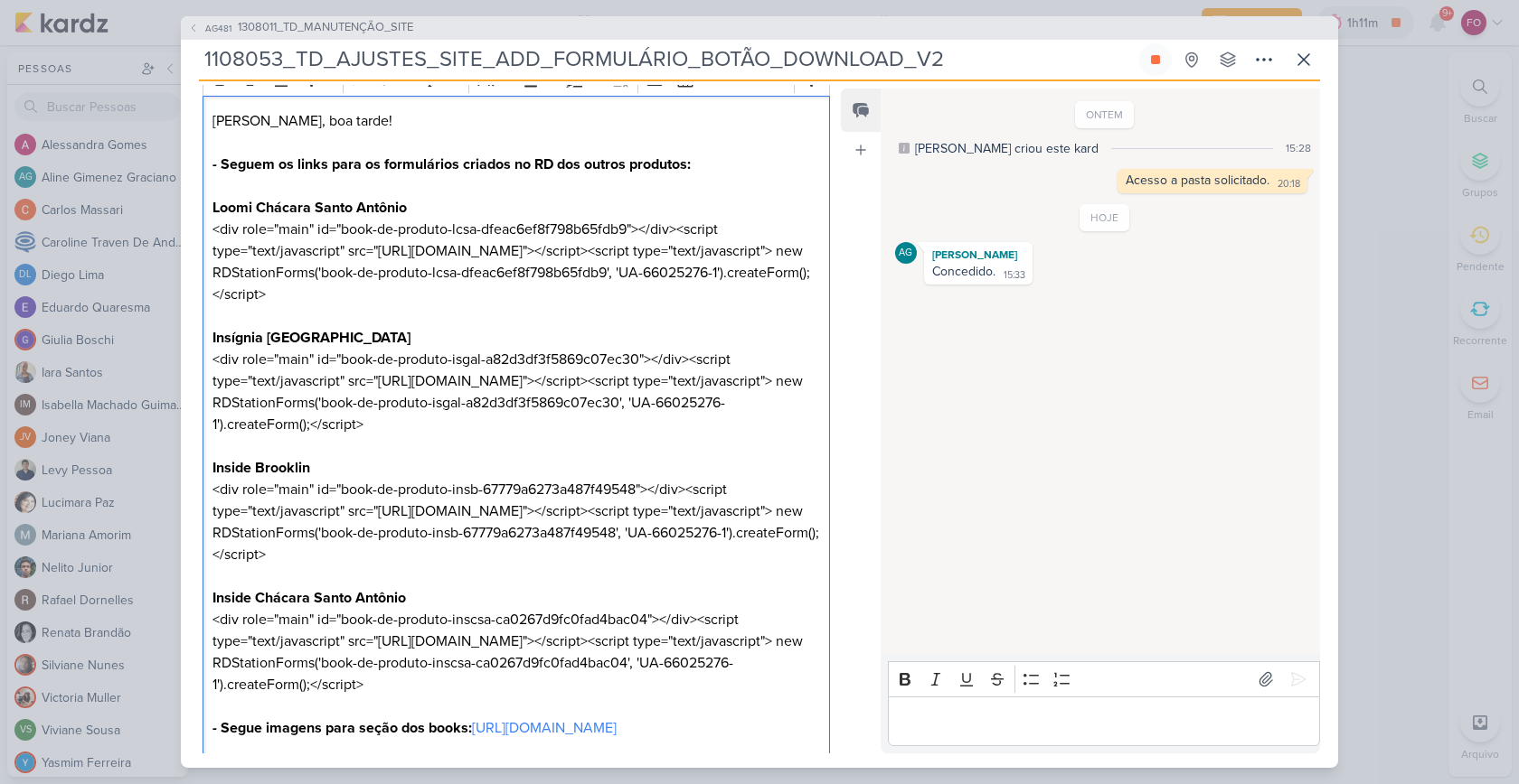
drag, startPoint x: 222, startPoint y: 531, endPoint x: 382, endPoint y: 623, distance: 184.6
click at [382, 623] on div "[PERSON_NAME], boa tarde! - Seguem os links para os formulários criados no RD d…" at bounding box center [516, 435] width 627 height 679
copy p "<div role="main" id="book-de-produto-insb-67779a6273a487f49548"></div><script t…"
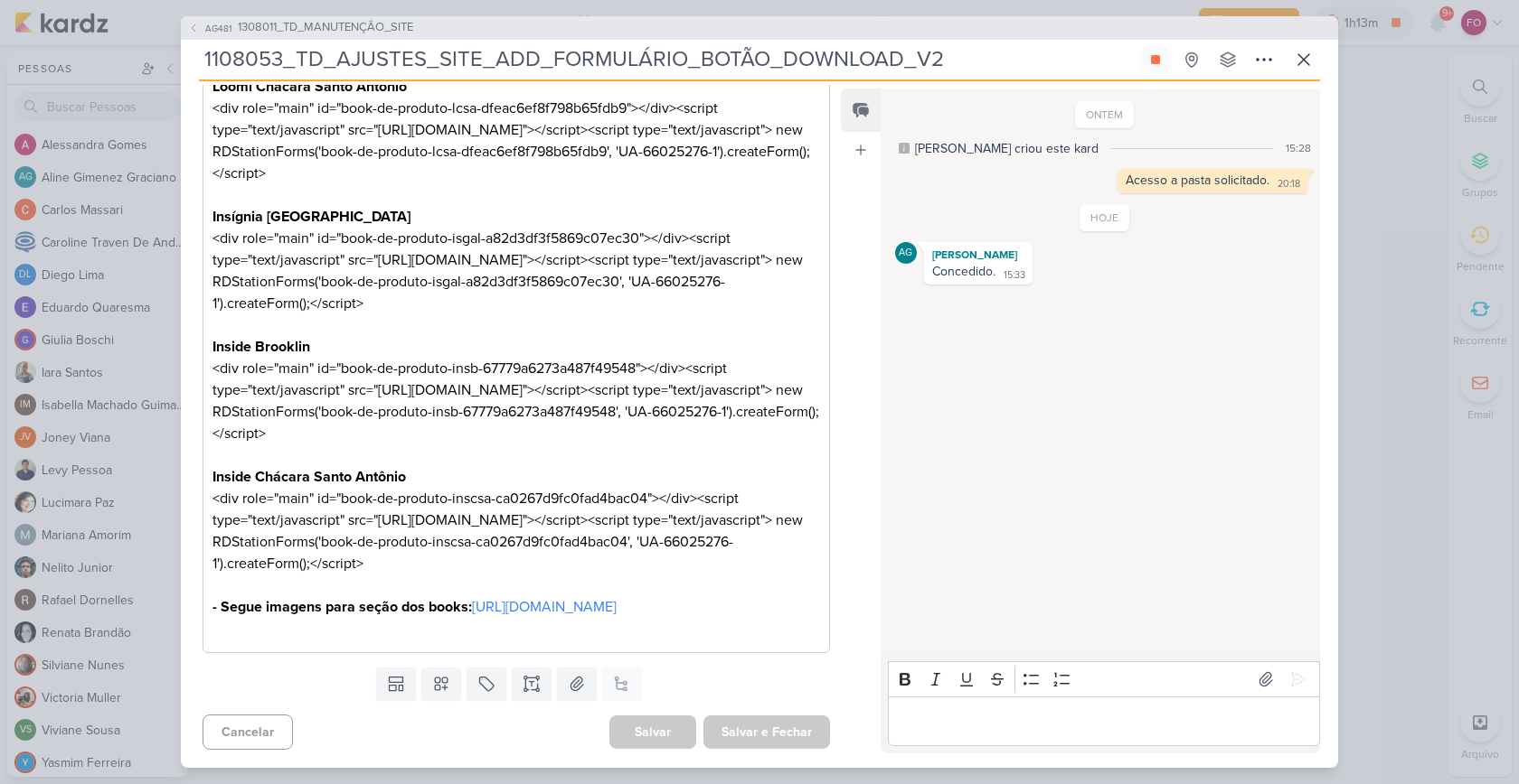
scroll to position [486, 0]
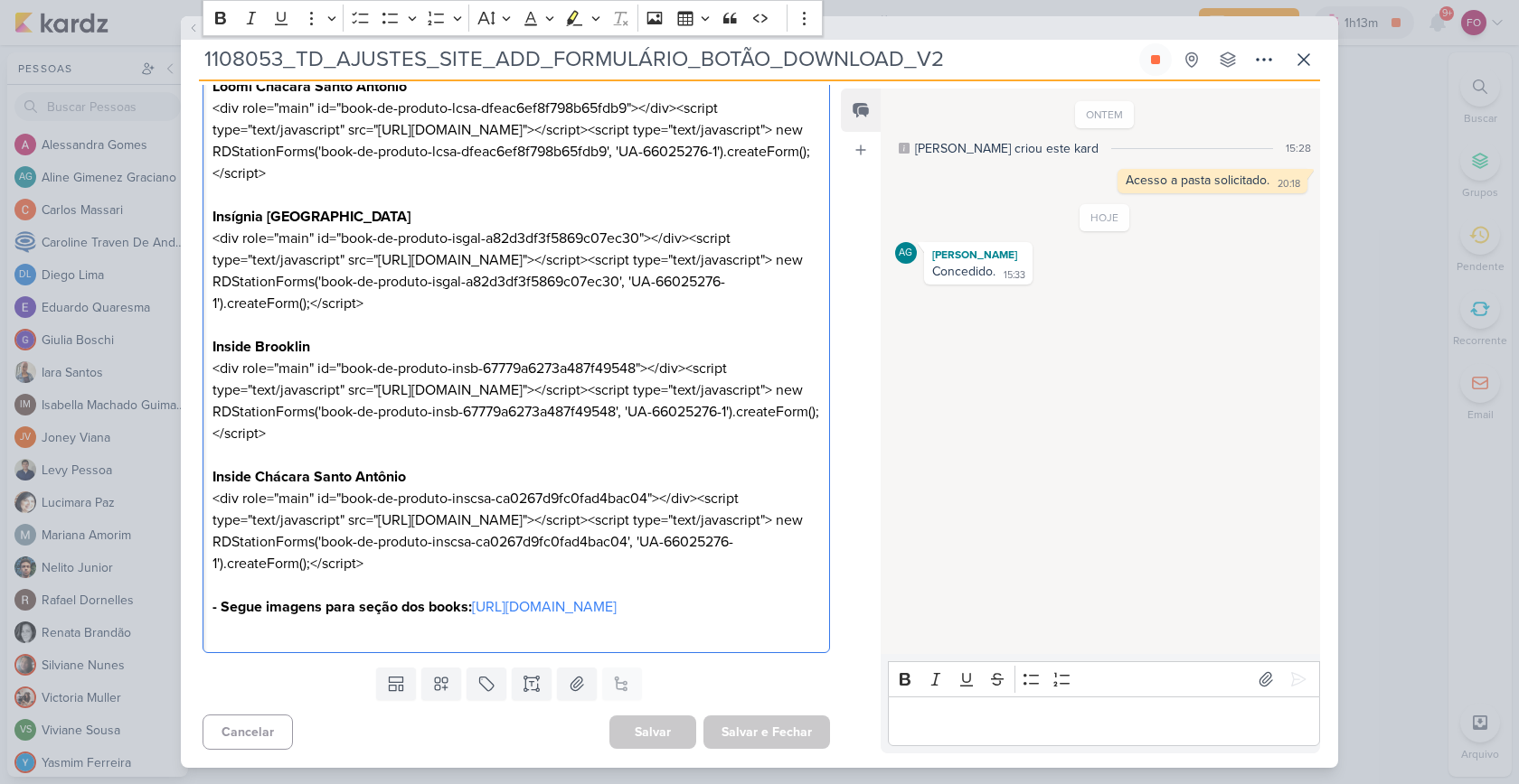
drag, startPoint x: 211, startPoint y: 468, endPoint x: 362, endPoint y: 554, distance: 173.8
click at [362, 554] on p "Inside Chácara Santo Antônio <div role="main" id="book-de-produto-inscsa-ca0267…" at bounding box center [516, 542] width 607 height 152
copy p "<div role="main" id="book-de-produto-inscsa-ca0267d9fc0fad4bac04"></div><script…"
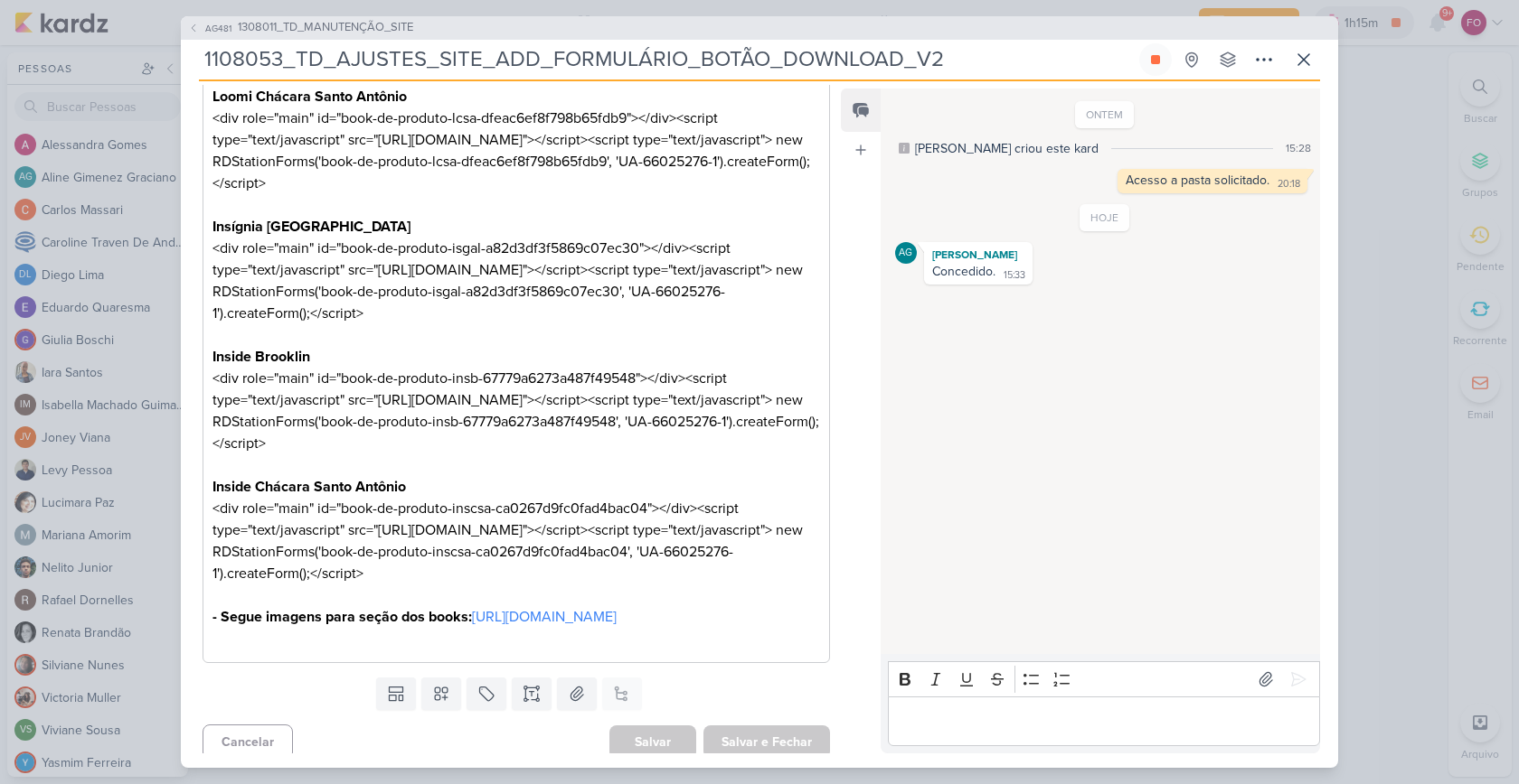
scroll to position [313, 0]
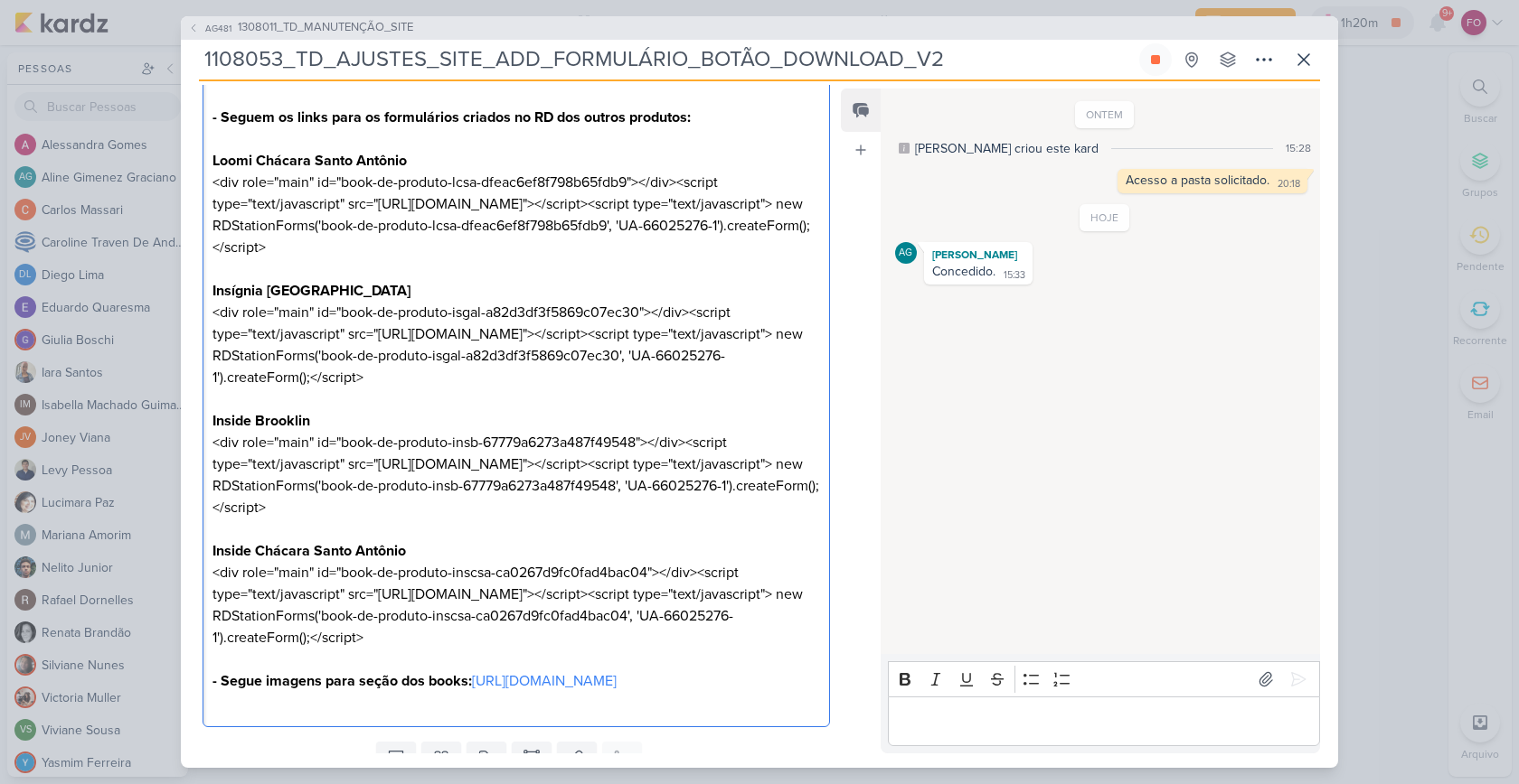
drag, startPoint x: 209, startPoint y: 184, endPoint x: 365, endPoint y: 271, distance: 178.6
click at [365, 271] on div "[PERSON_NAME], boa tarde! - Seguem os links para os formulários criados no RD d…" at bounding box center [516, 388] width 627 height 679
copy p "<div role="main" id="book-de-produto-lcsa-dfeac6ef8f798b65fdb9"></div><script t…"
click at [1158, 55] on icon at bounding box center [1156, 60] width 15 height 15
click at [989, 741] on div "Editor editing area: main" at bounding box center [1104, 721] width 432 height 50
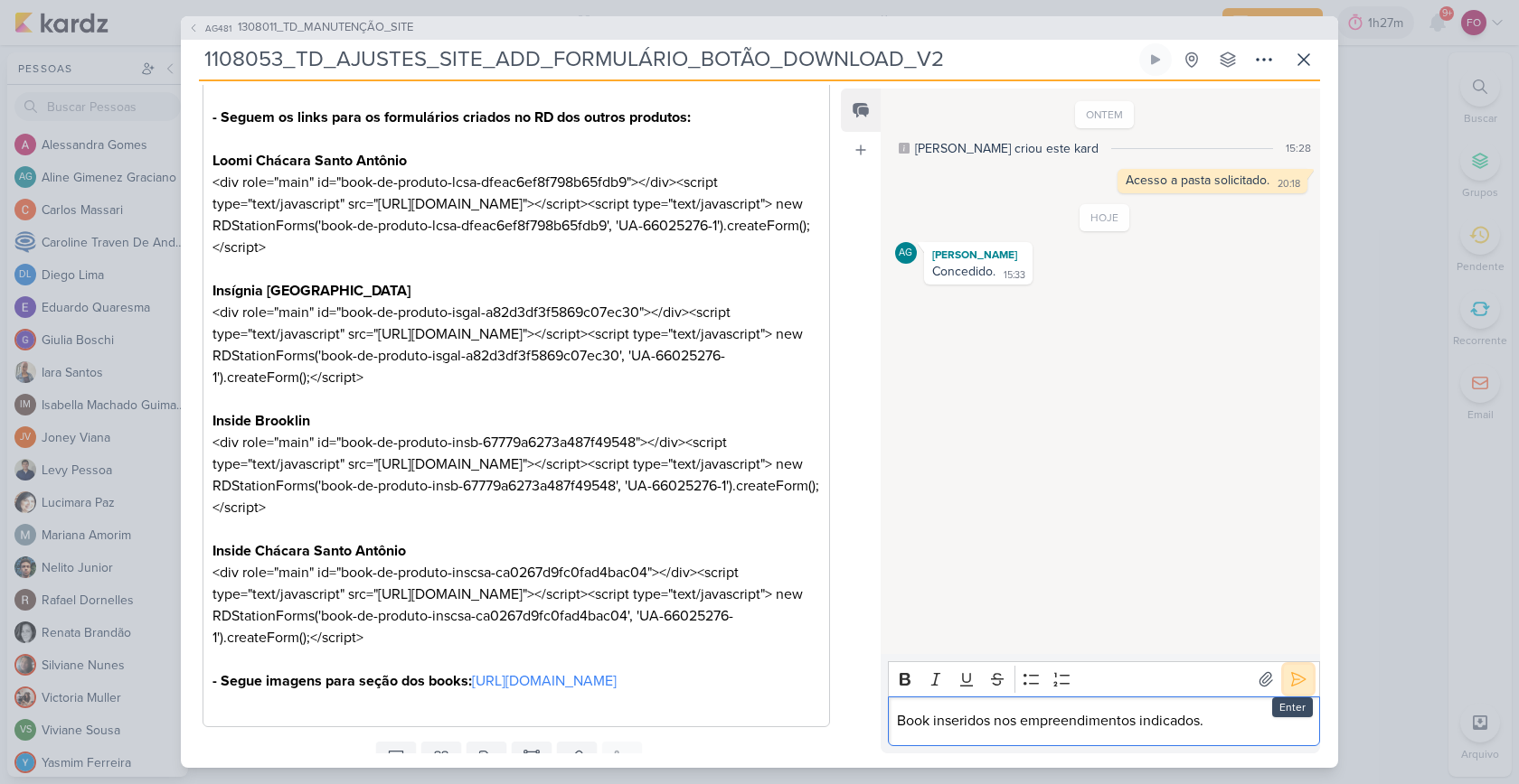
click at [1289, 674] on icon at bounding box center [1298, 680] width 18 height 18
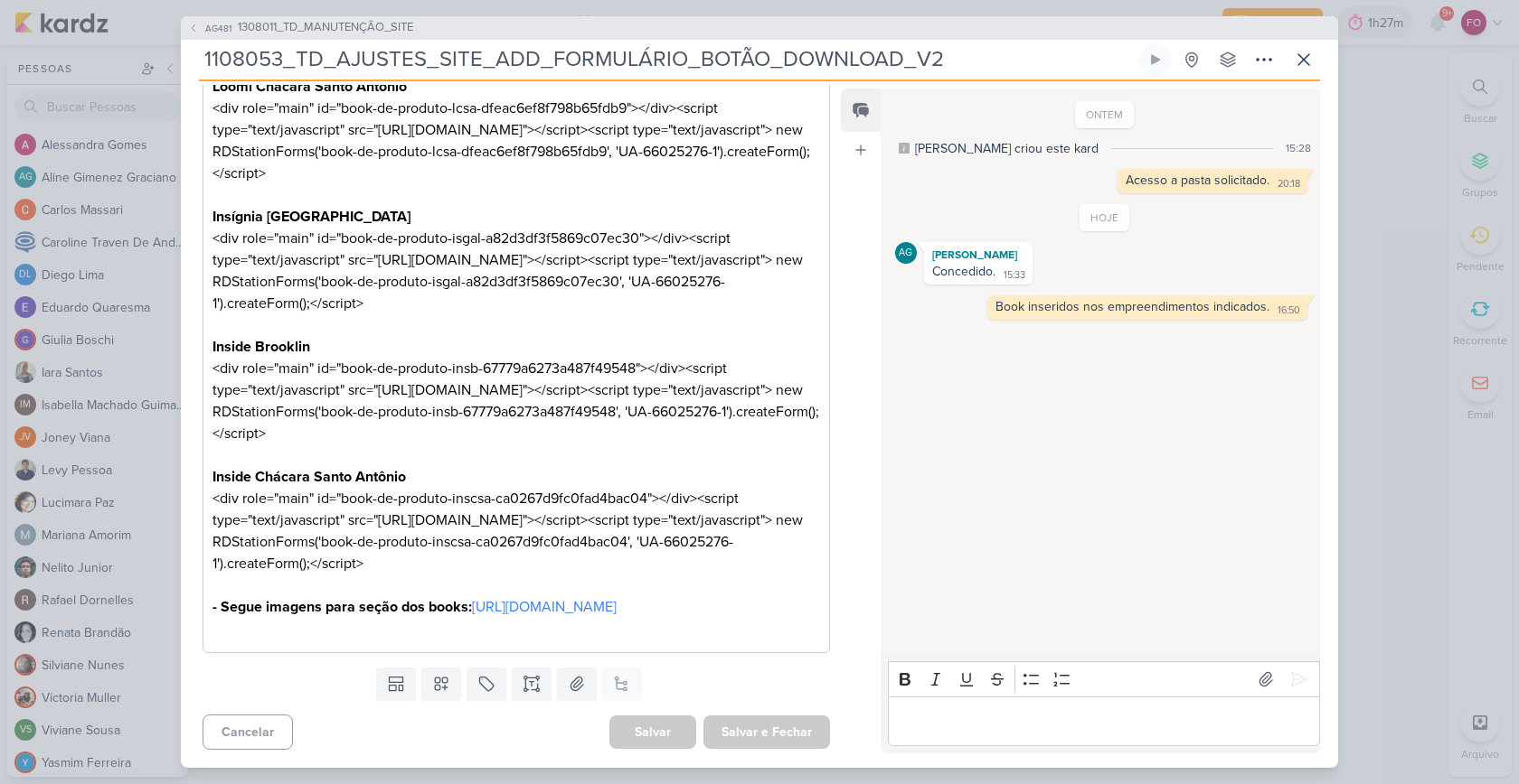
scroll to position [0, 0]
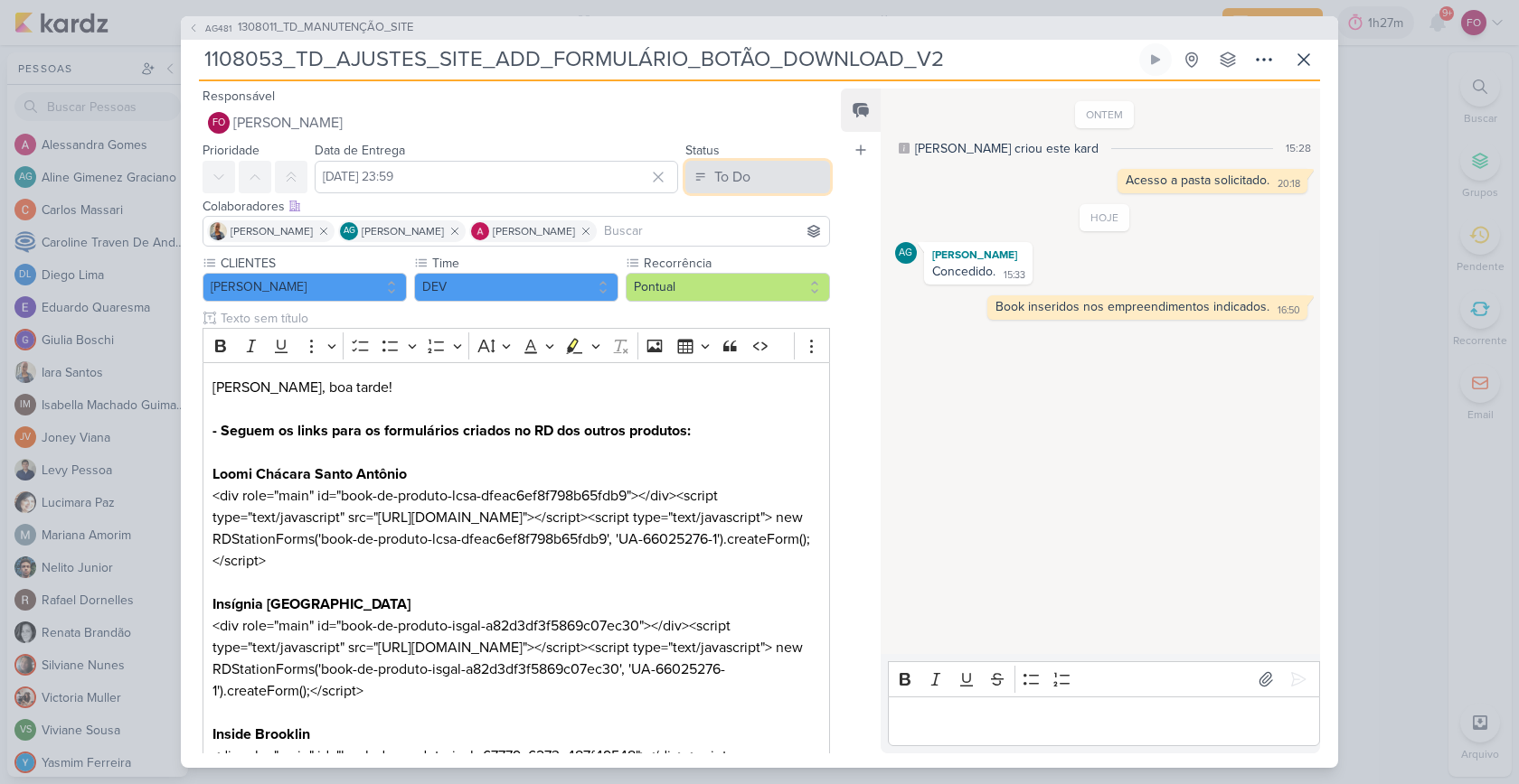
click at [758, 175] on button "To Do" at bounding box center [758, 177] width 144 height 33
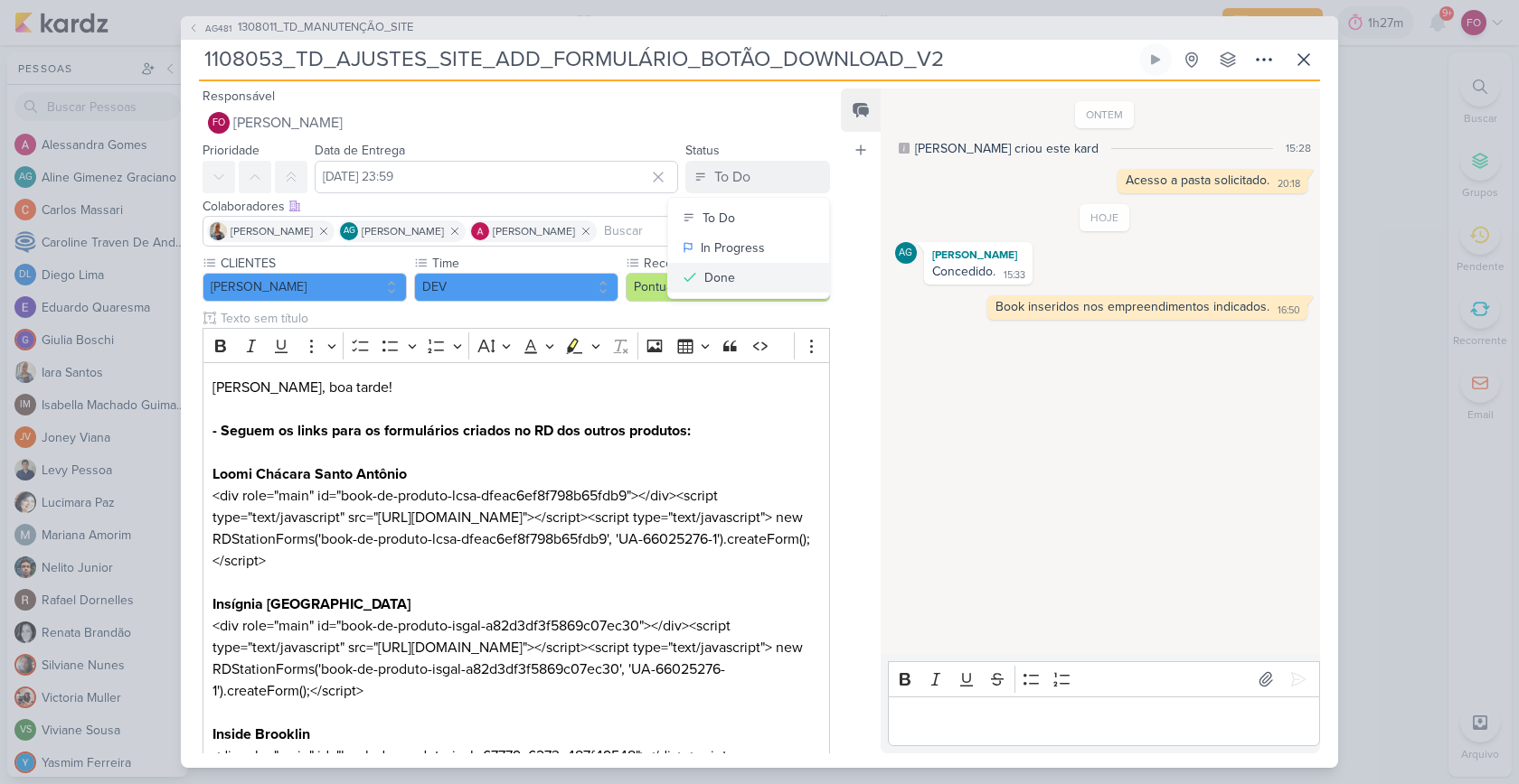
click at [722, 271] on div "Done" at bounding box center [720, 278] width 31 height 19
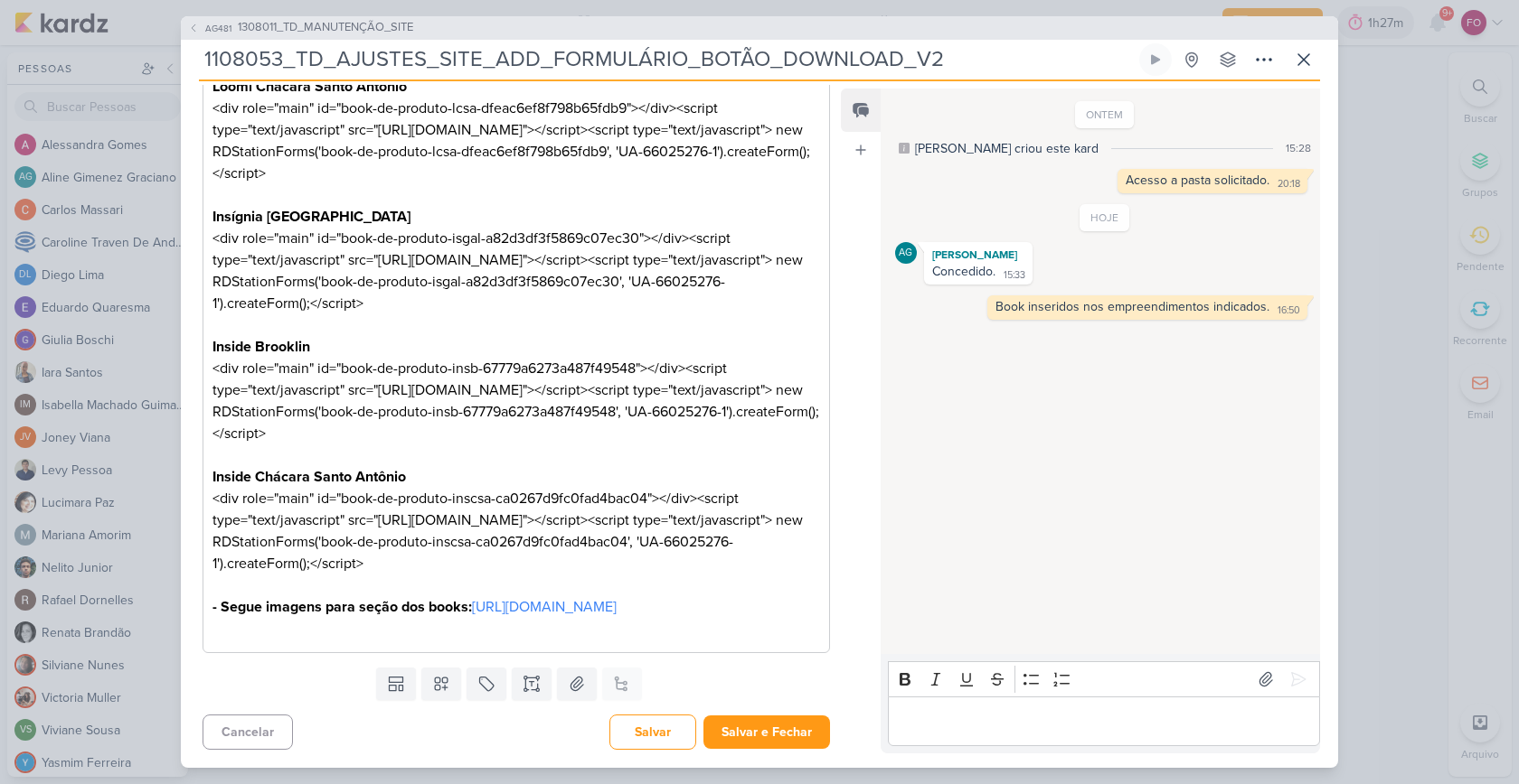
scroll to position [496, 0]
click at [774, 726] on button "Salvar e Fechar" at bounding box center [766, 732] width 126 height 34
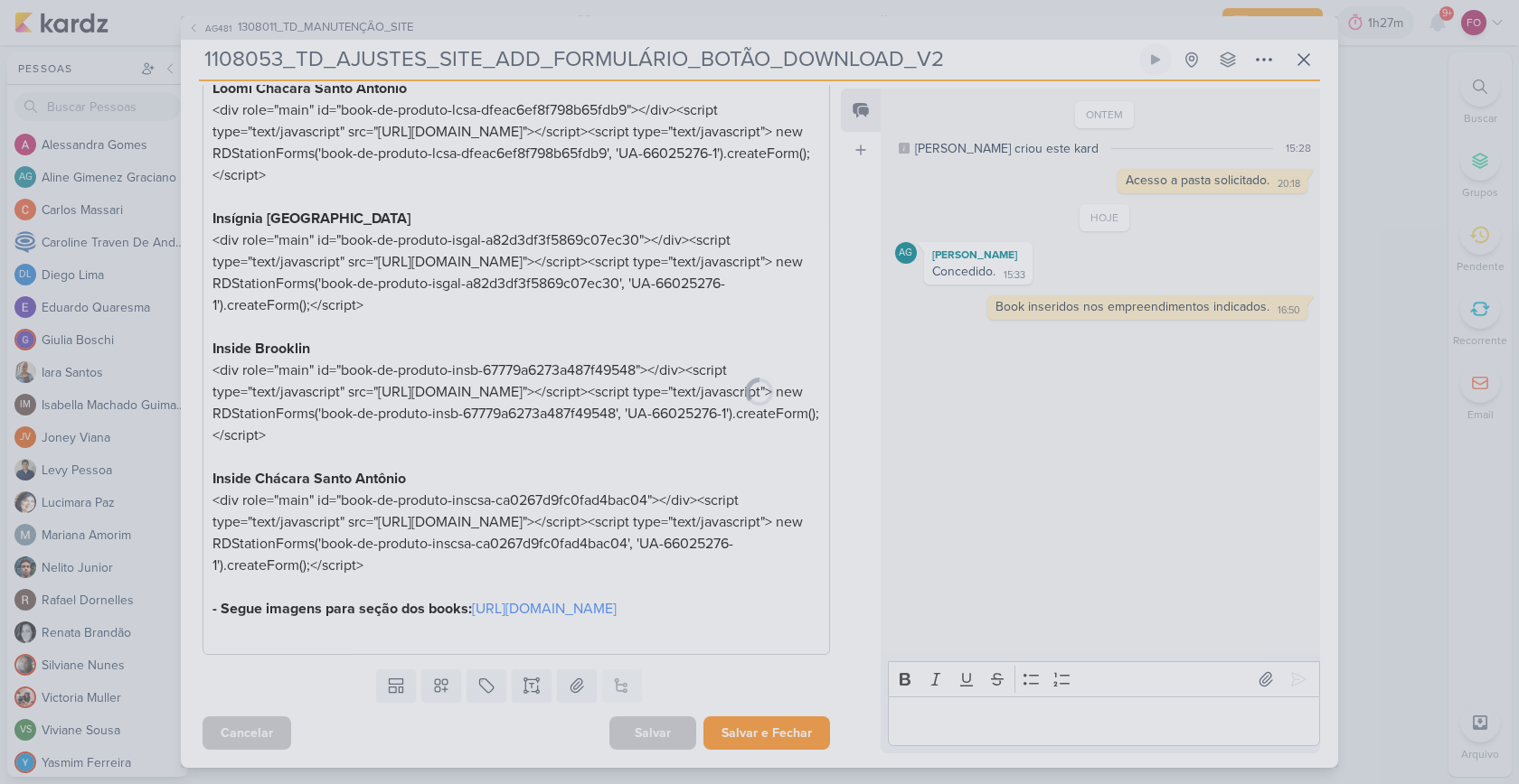
scroll to position [494, 0]
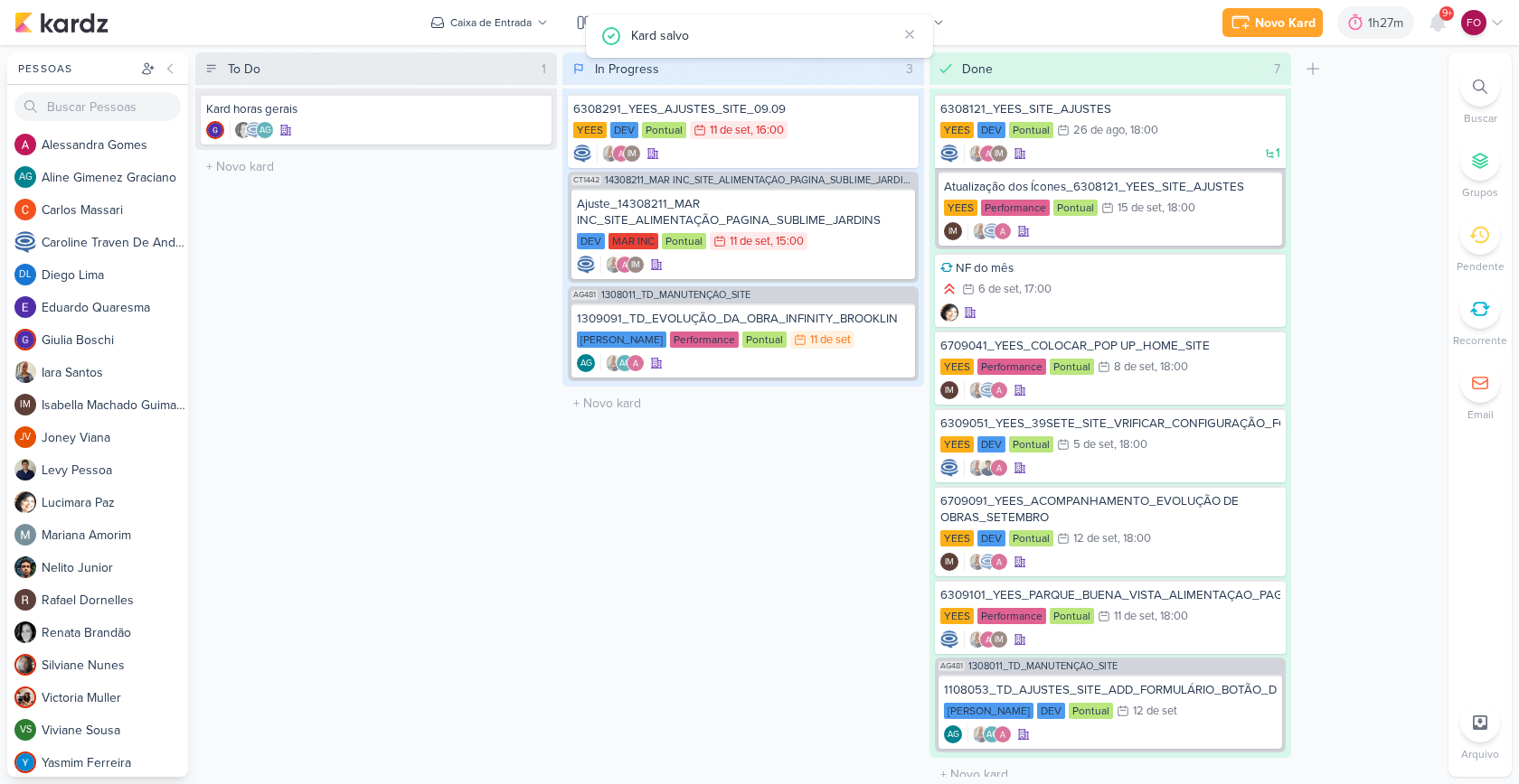
click at [792, 500] on div "In Progress 3 Mover Para Esquerda Mover Para Direita [GEOGRAPHIC_DATA] 6308291_…" at bounding box center [743, 415] width 361 height 724
